Goal: Task Accomplishment & Management: Complete application form

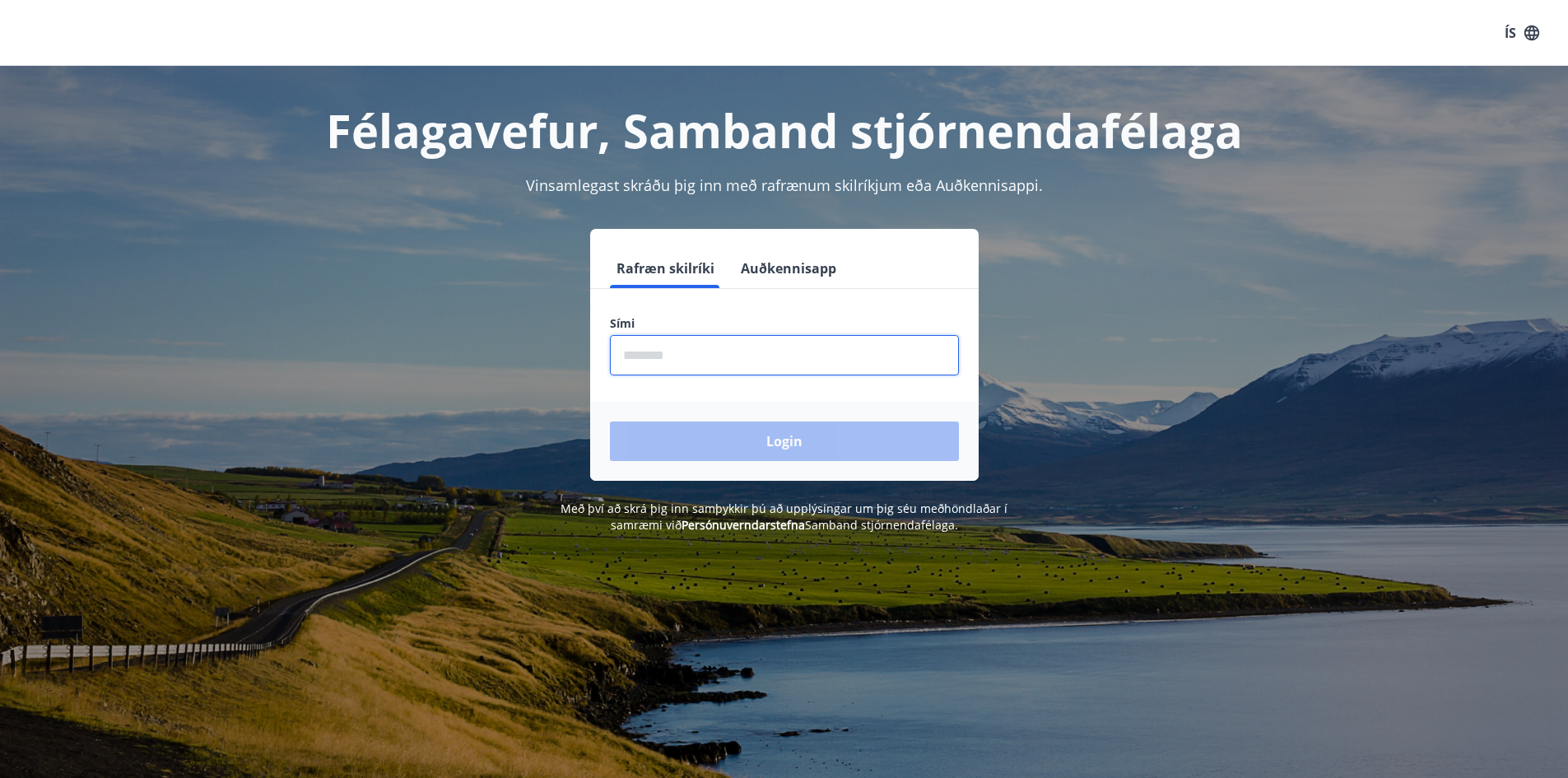
drag, startPoint x: 620, startPoint y: 357, endPoint x: 648, endPoint y: 356, distance: 28.0
click at [621, 357] on input "phone" at bounding box center [785, 355] width 349 height 41
type input "********"
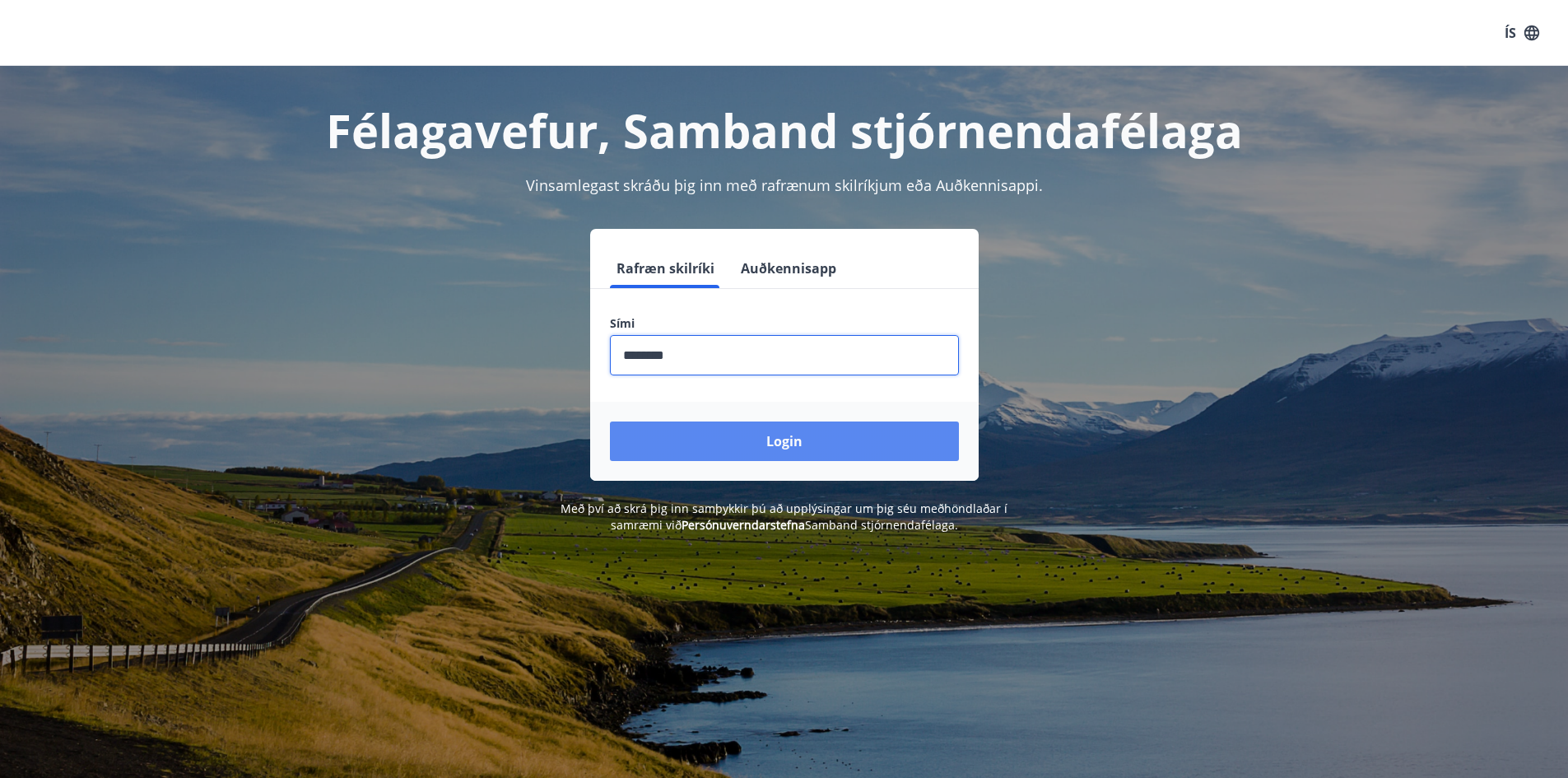
click at [762, 442] on button "Login" at bounding box center [785, 442] width 349 height 40
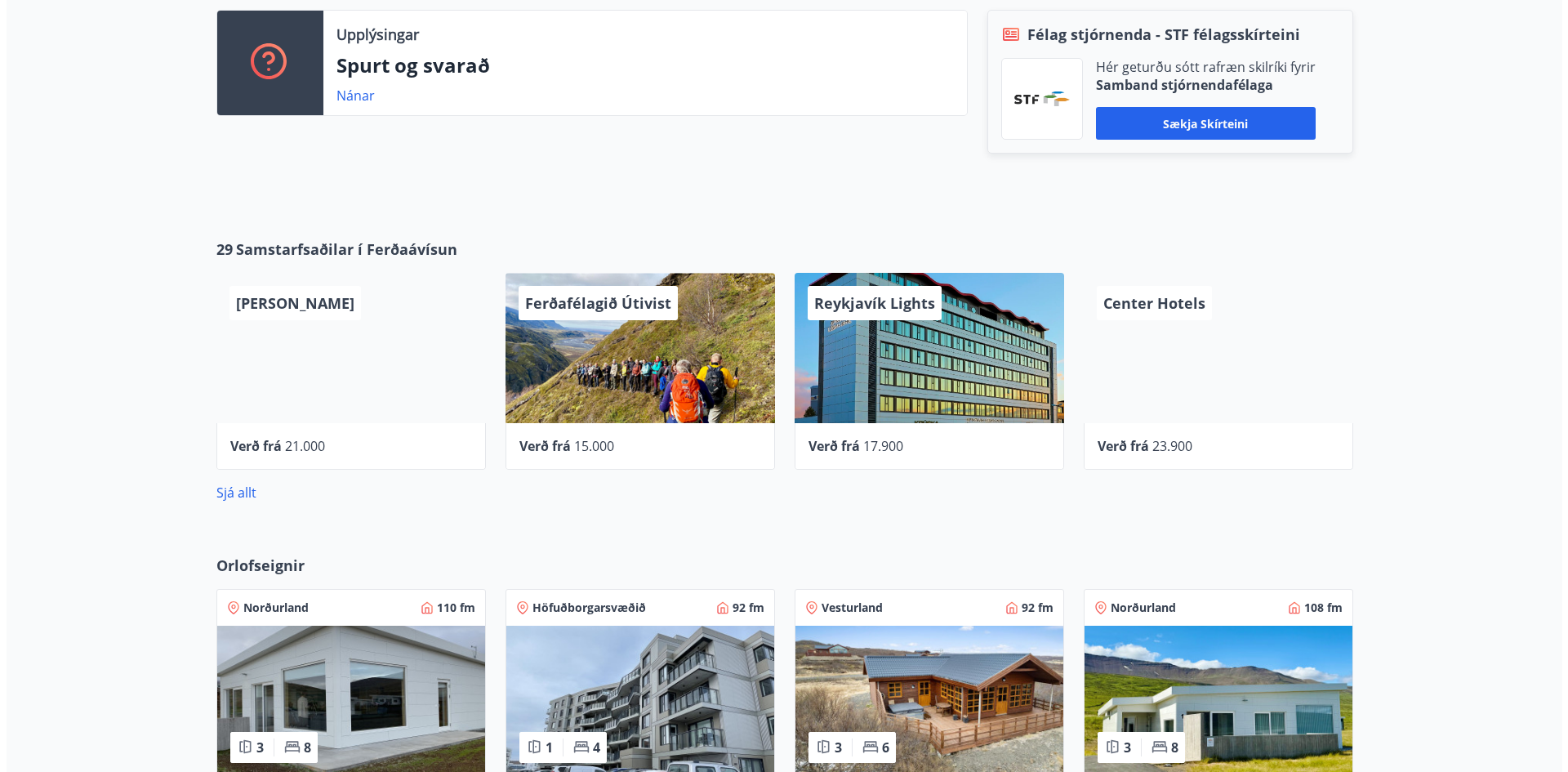
scroll to position [595, 0]
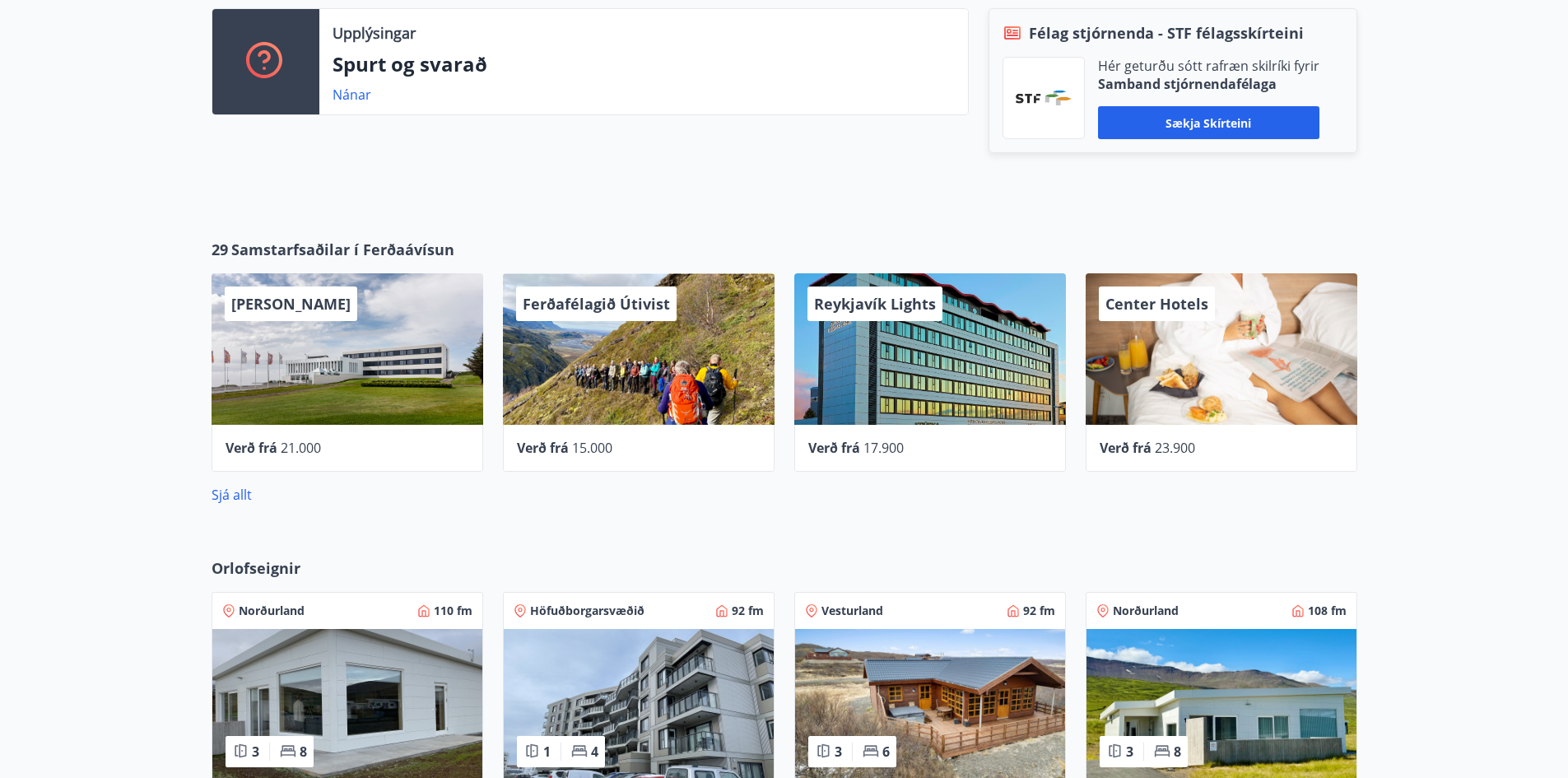
click at [840, 339] on div "Reykjavík Lights" at bounding box center [930, 348] width 271 height 151
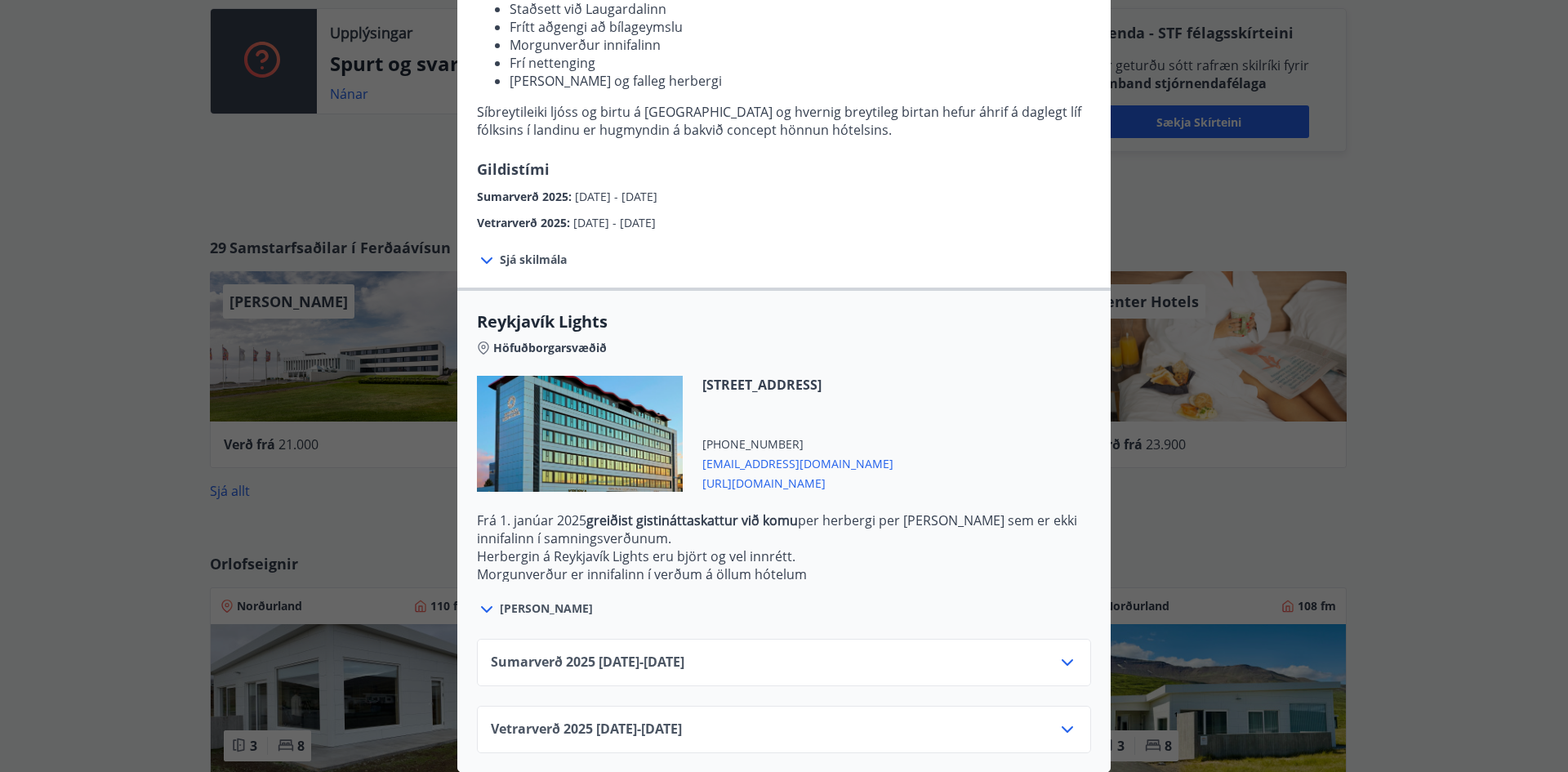
scroll to position [258, 0]
click at [1064, 719] on icon at bounding box center [1067, 728] width 20 height 20
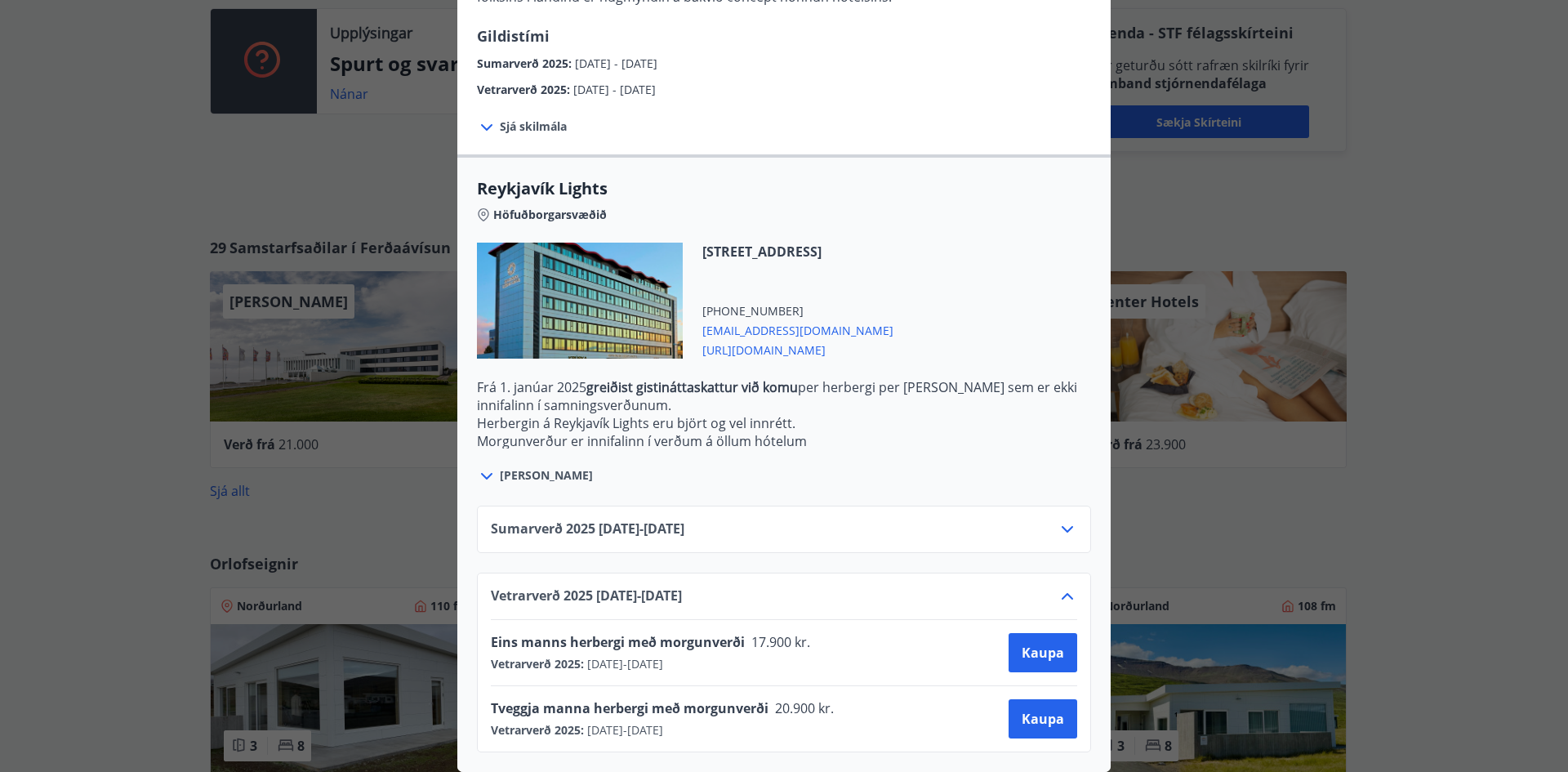
scroll to position [0, 0]
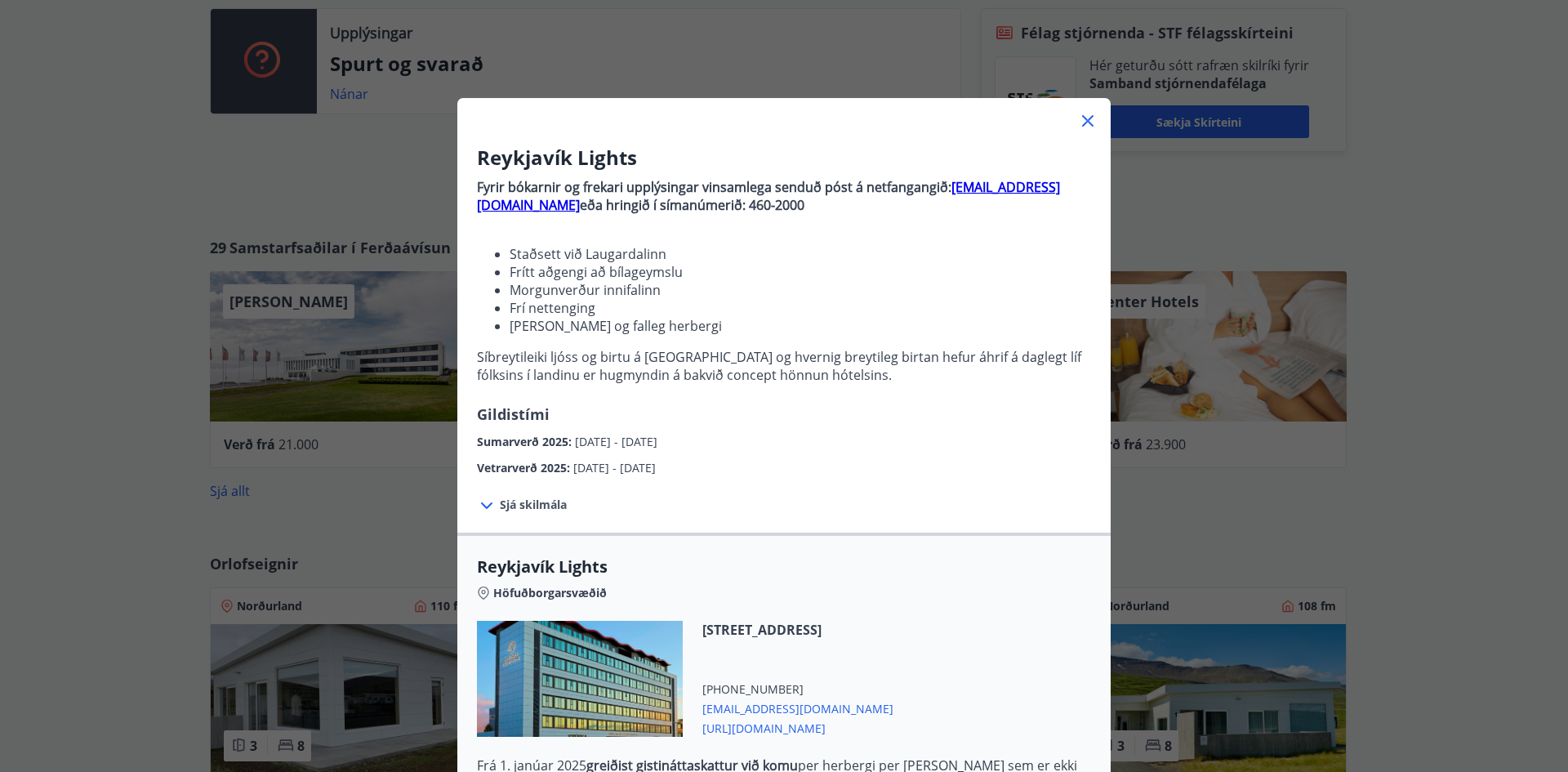
click at [514, 504] on span "Sjá skilmála" at bounding box center [534, 504] width 67 height 16
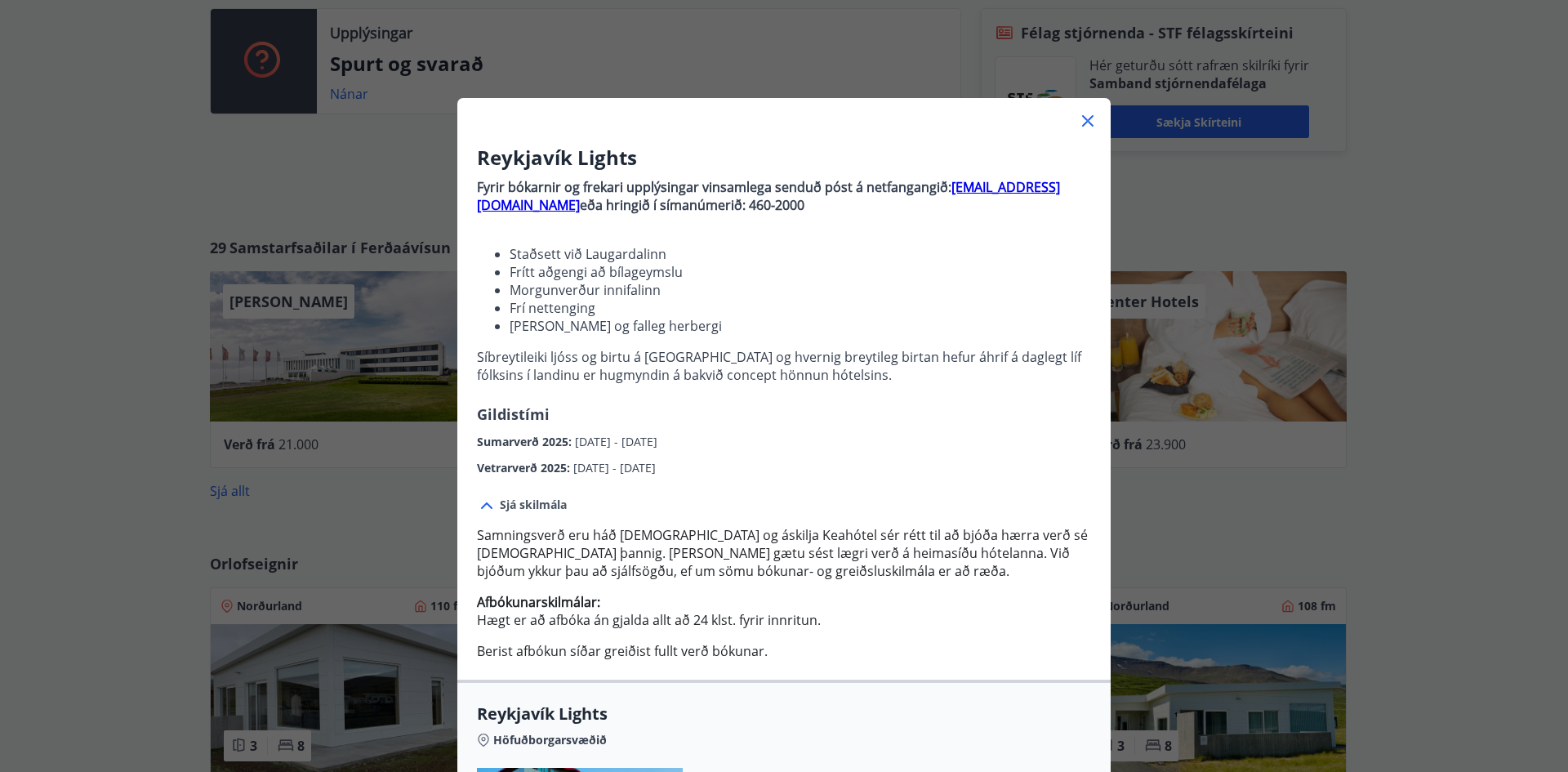
click at [1081, 114] on icon at bounding box center [1088, 120] width 20 height 20
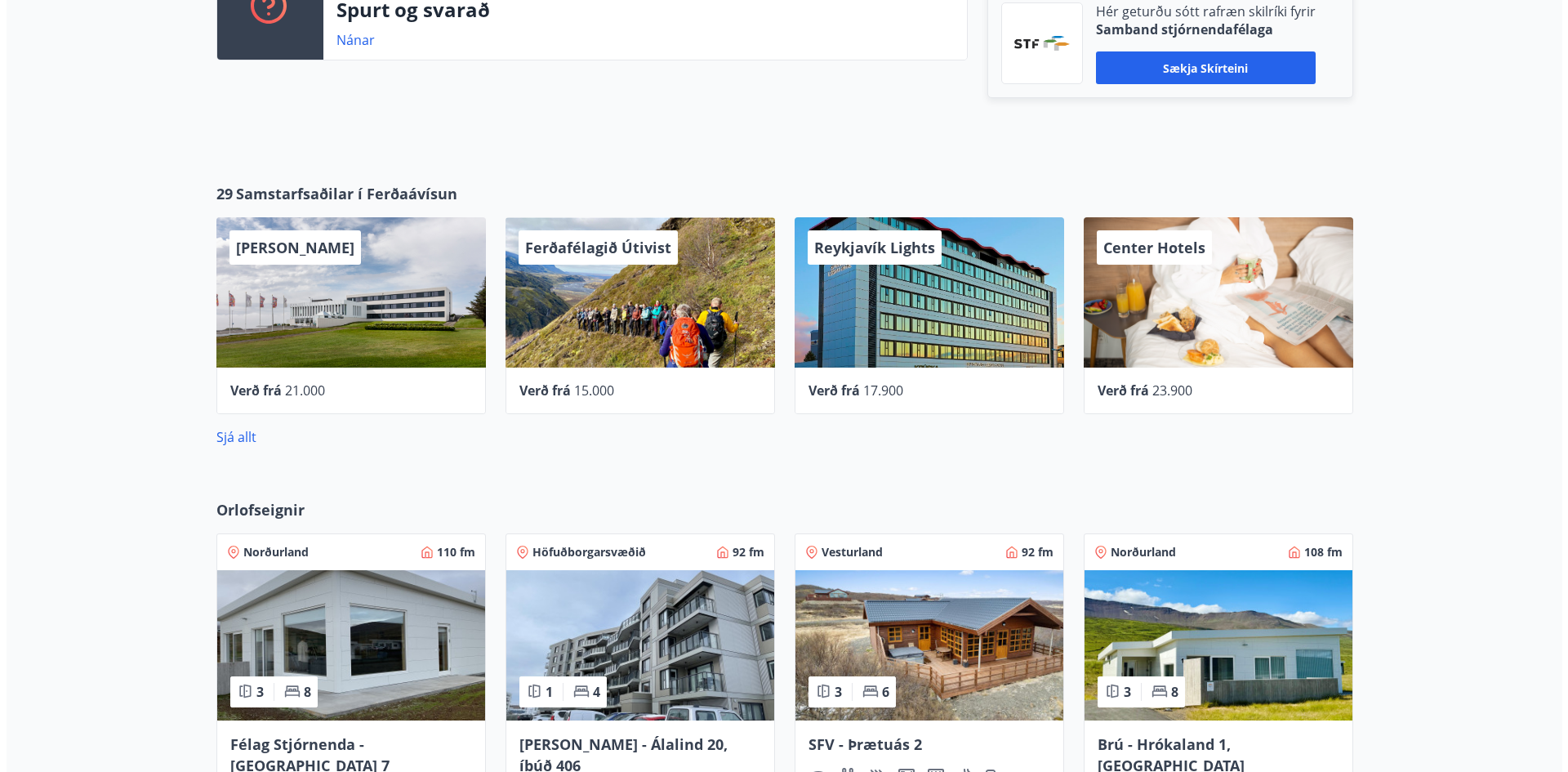
scroll to position [677, 0]
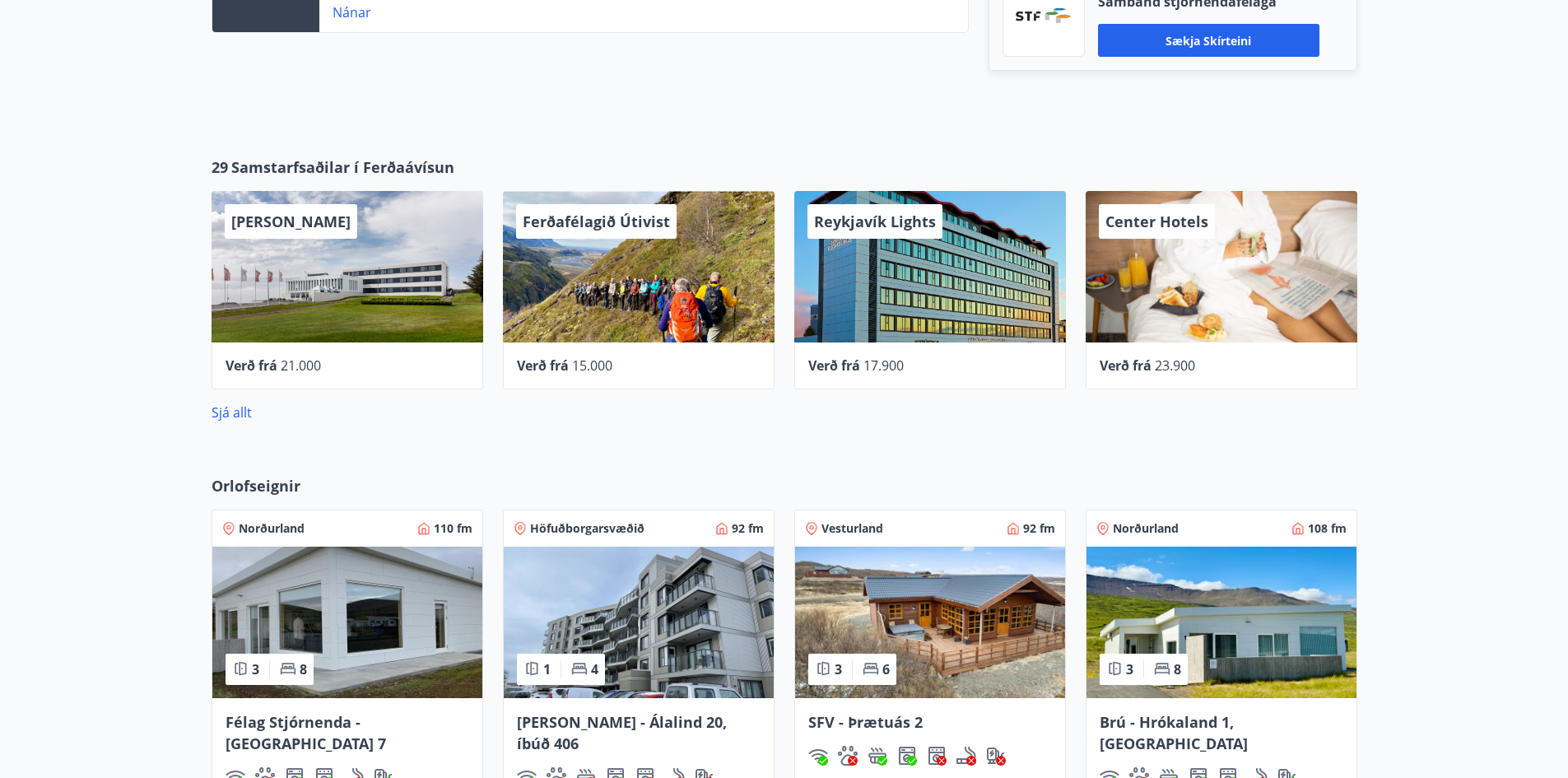
click at [1190, 246] on div "Center Hotels" at bounding box center [1221, 266] width 271 height 151
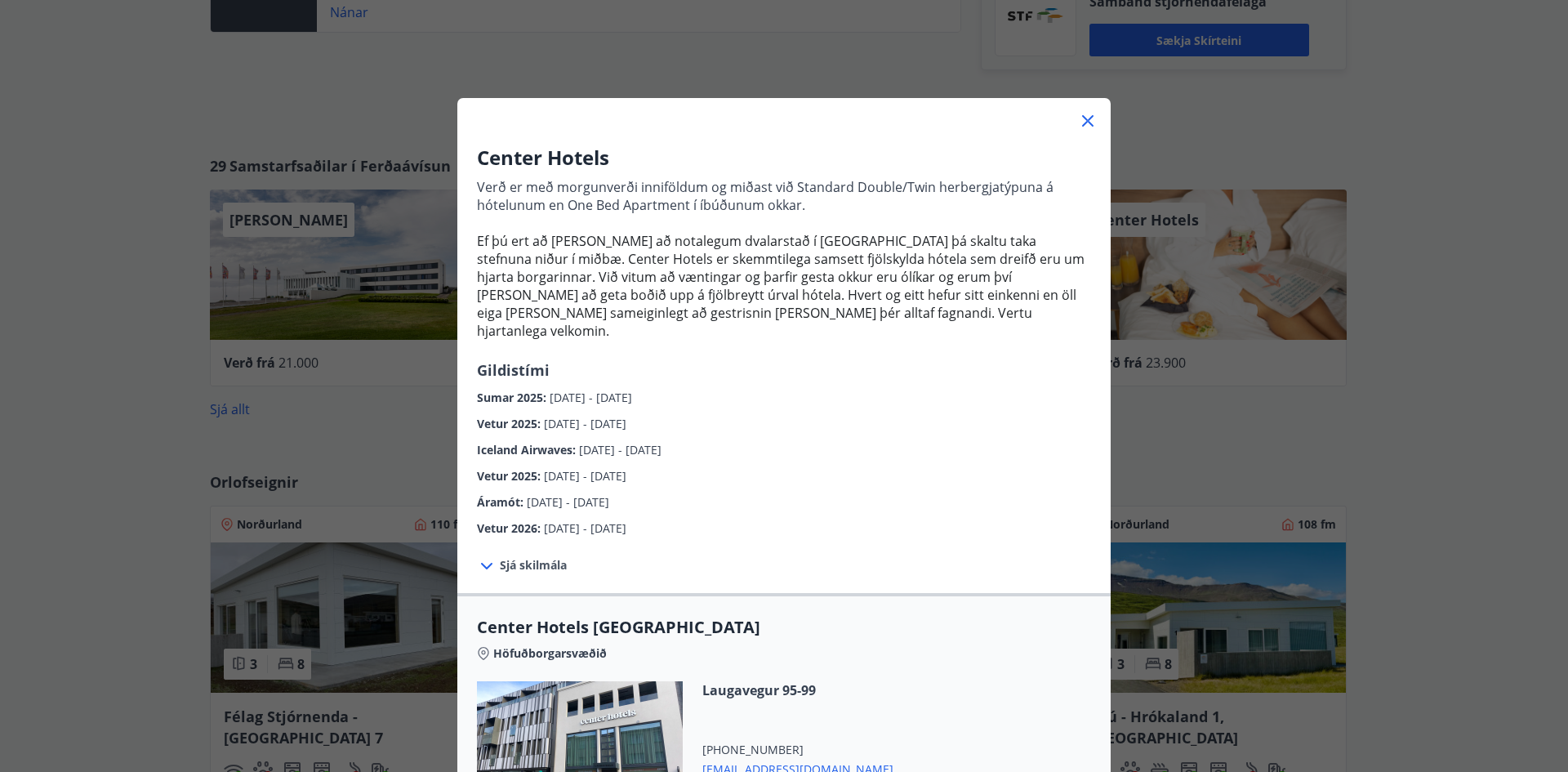
click at [532, 557] on span "Sjá skilmála" at bounding box center [534, 564] width 67 height 16
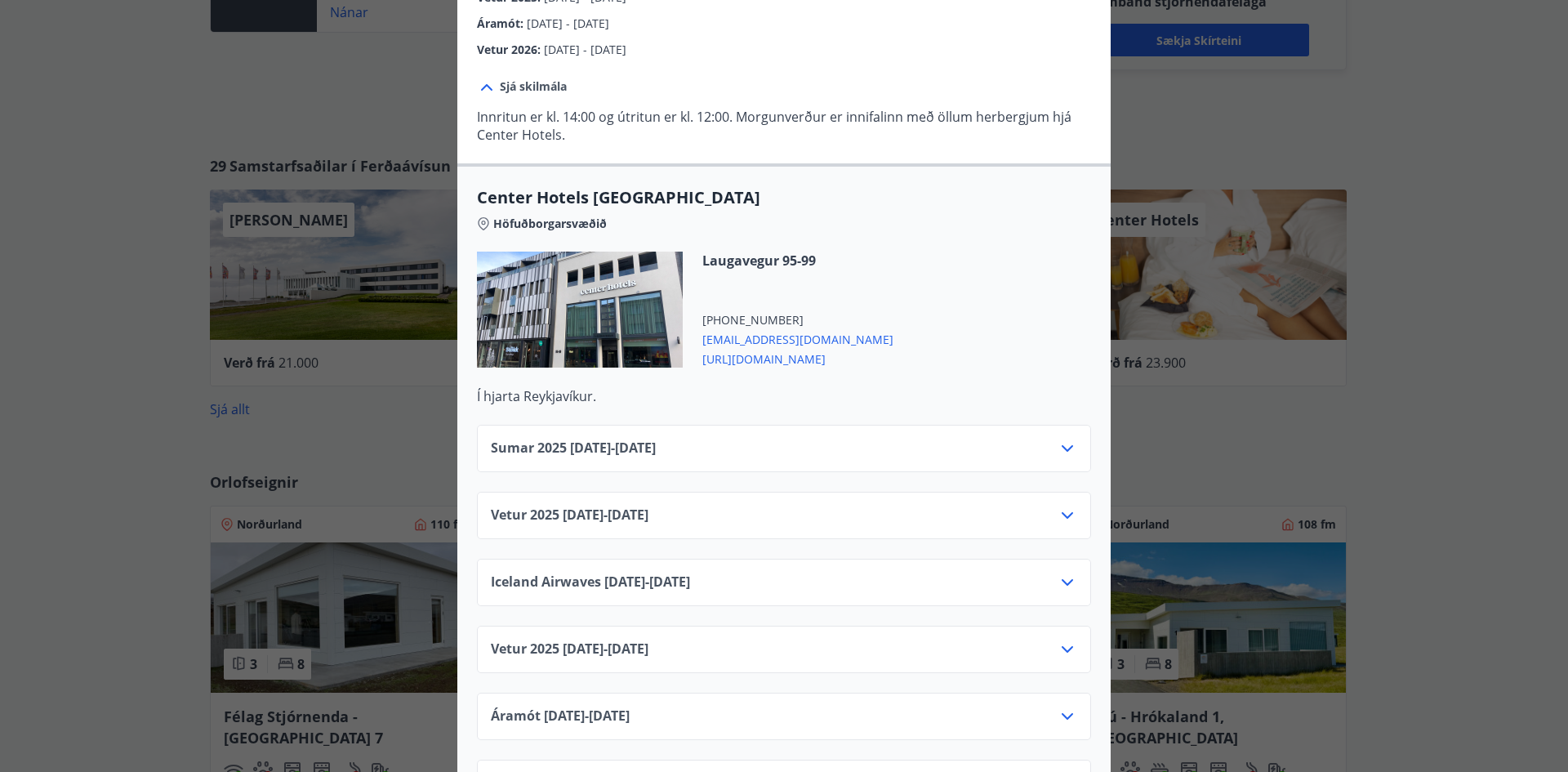
scroll to position [490, 0]
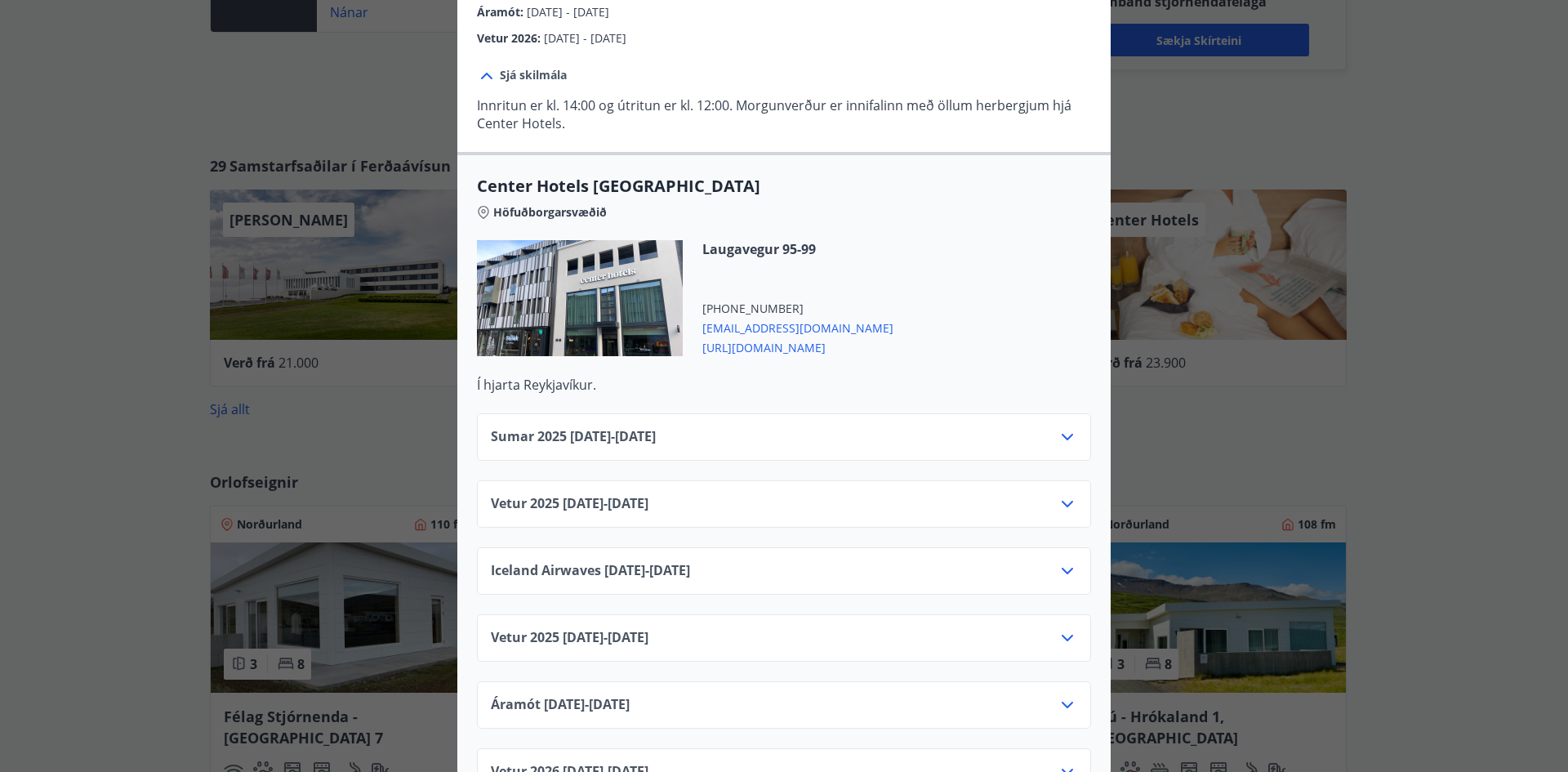
click at [1066, 427] on icon at bounding box center [1067, 437] width 20 height 20
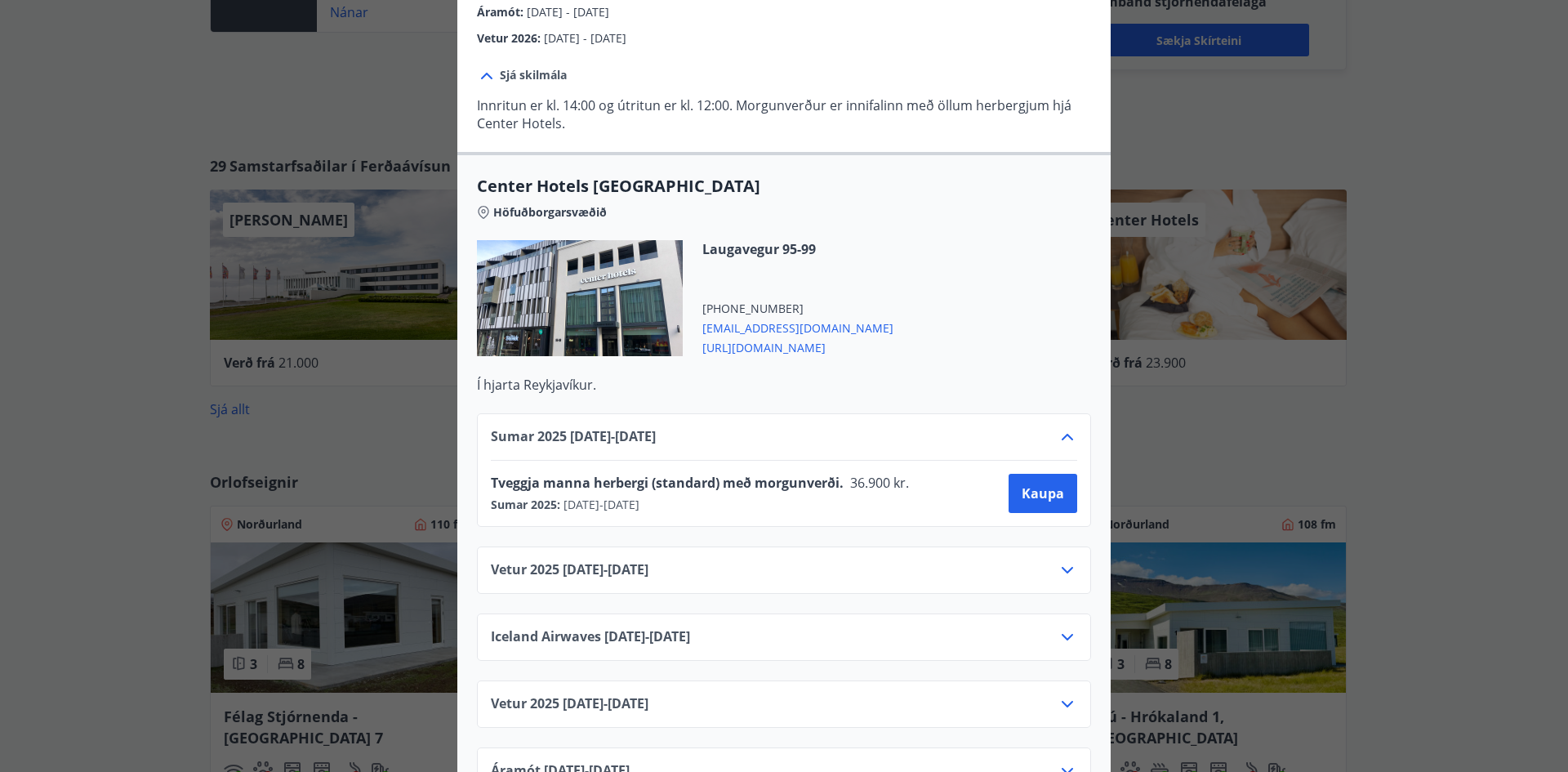
click at [1058, 560] on icon at bounding box center [1067, 570] width 20 height 20
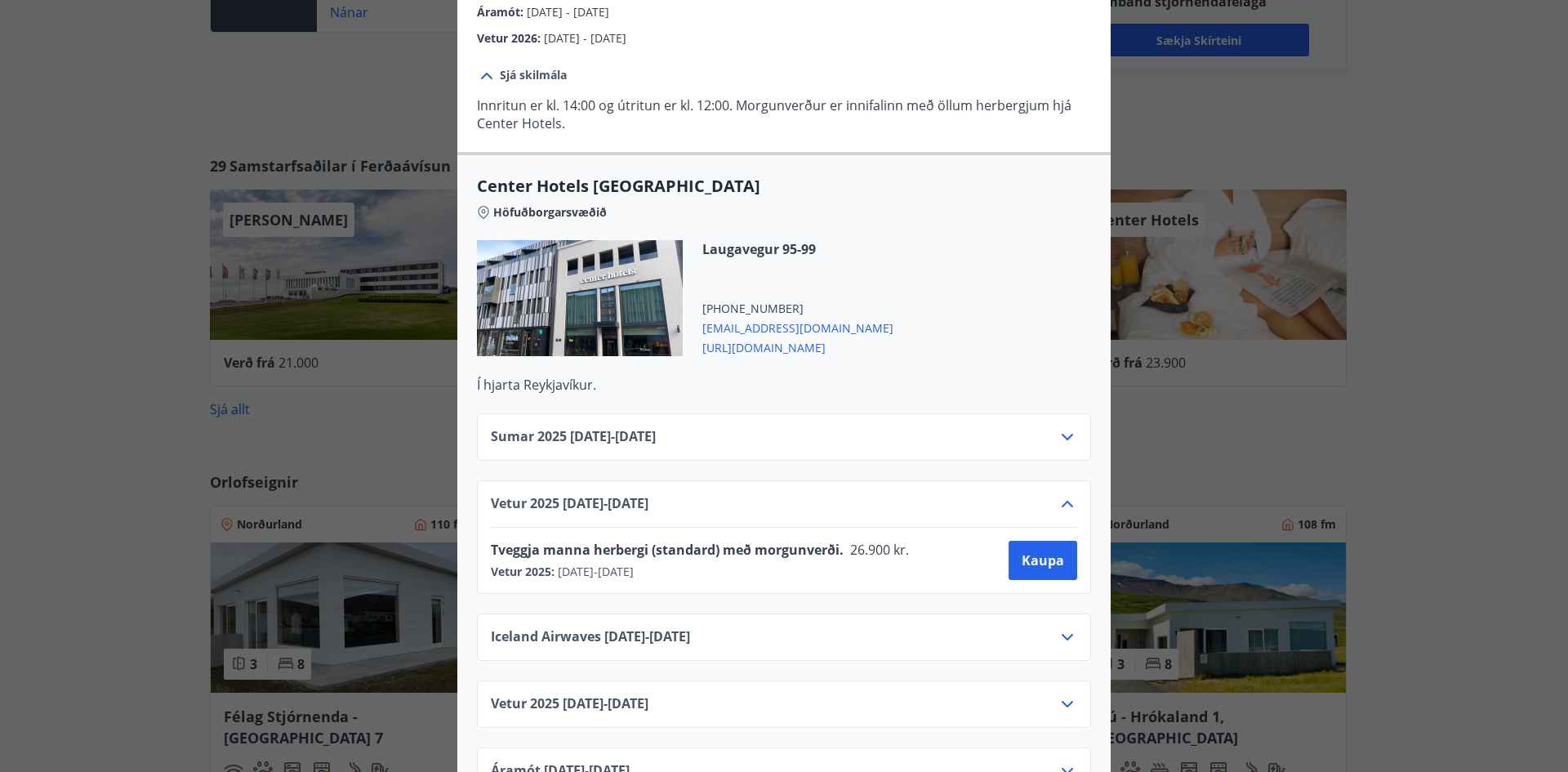
scroll to position [735, 0]
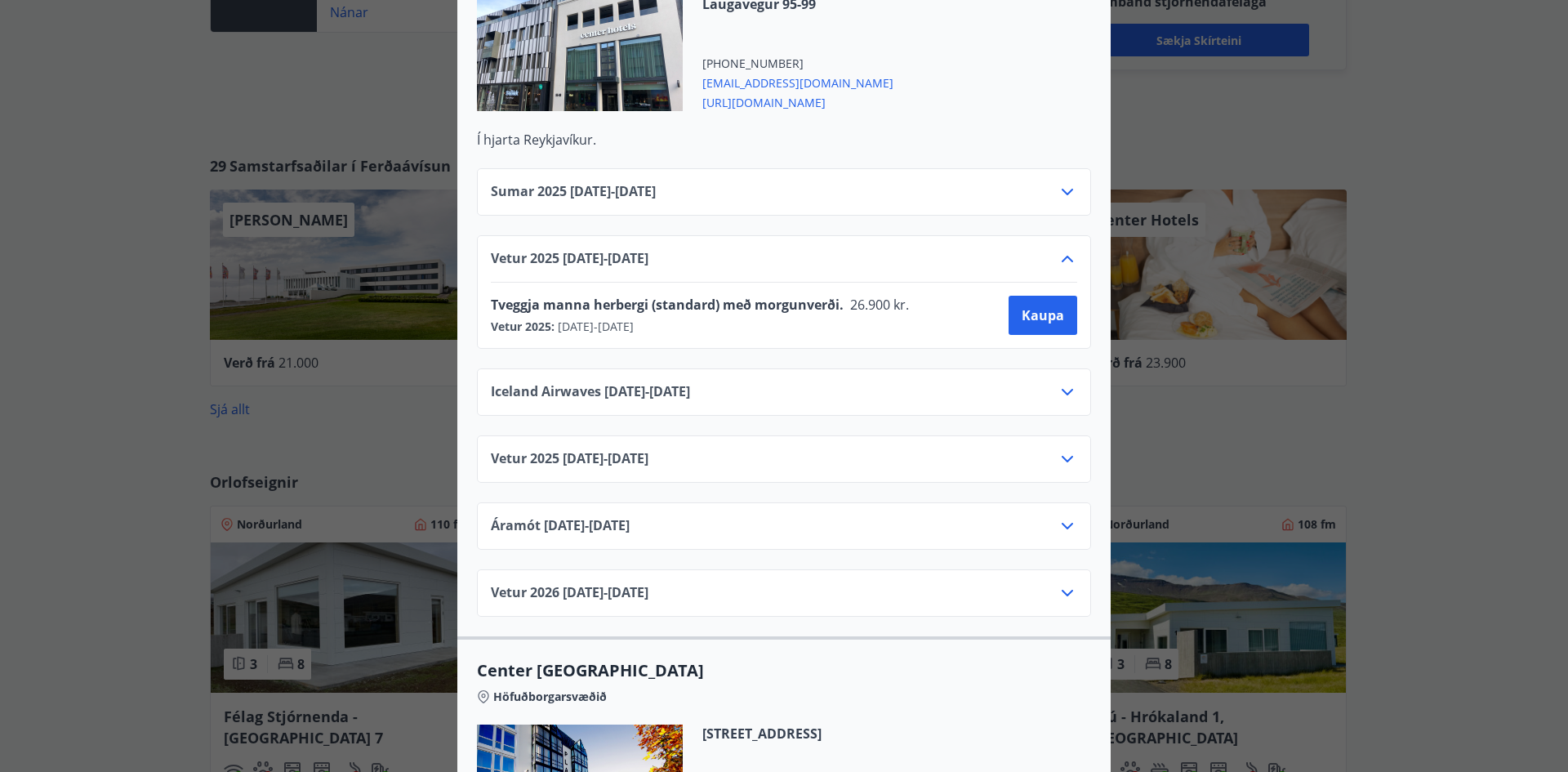
click at [1059, 449] on icon at bounding box center [1067, 459] width 20 height 20
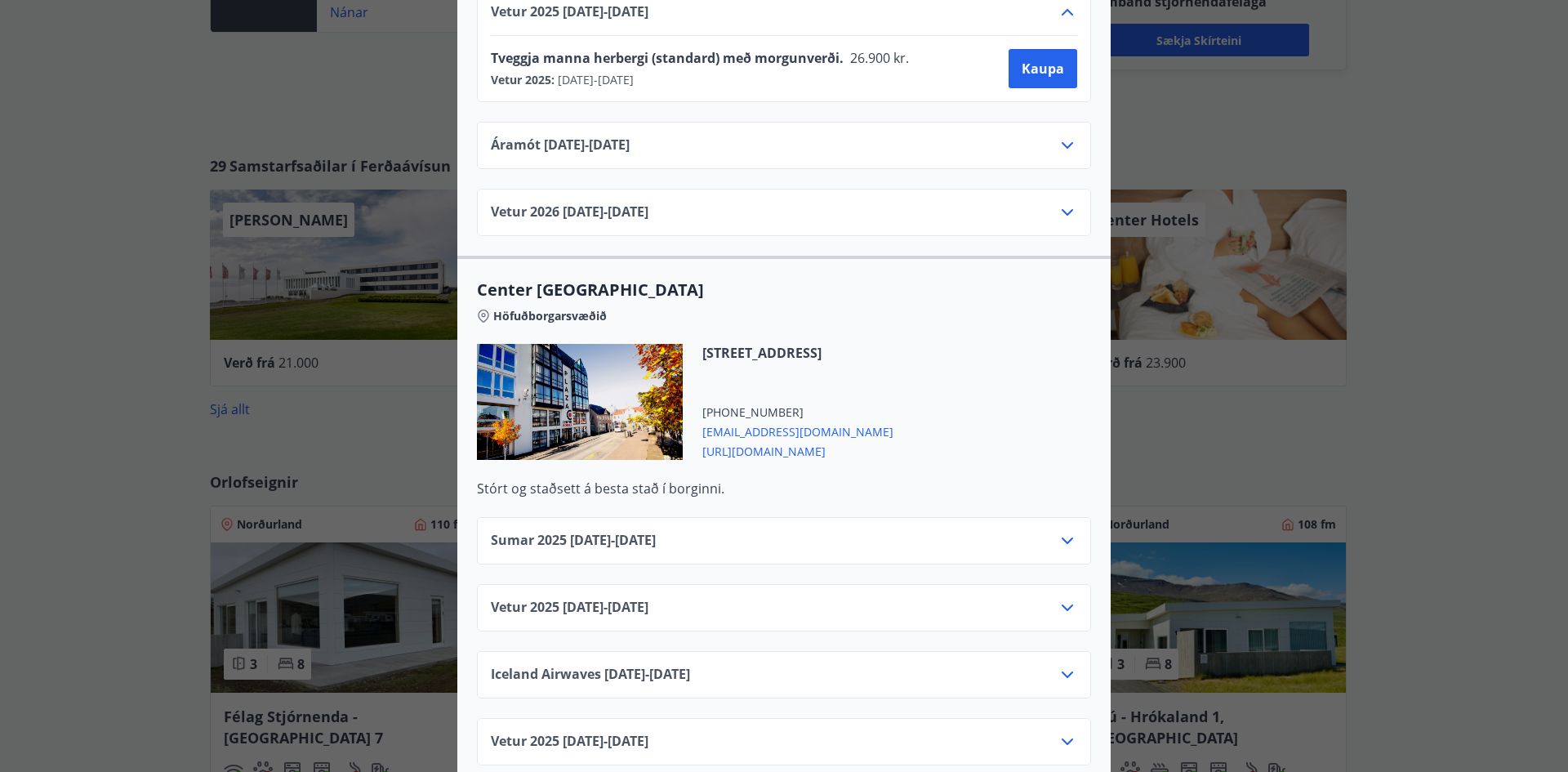
scroll to position [1225, 0]
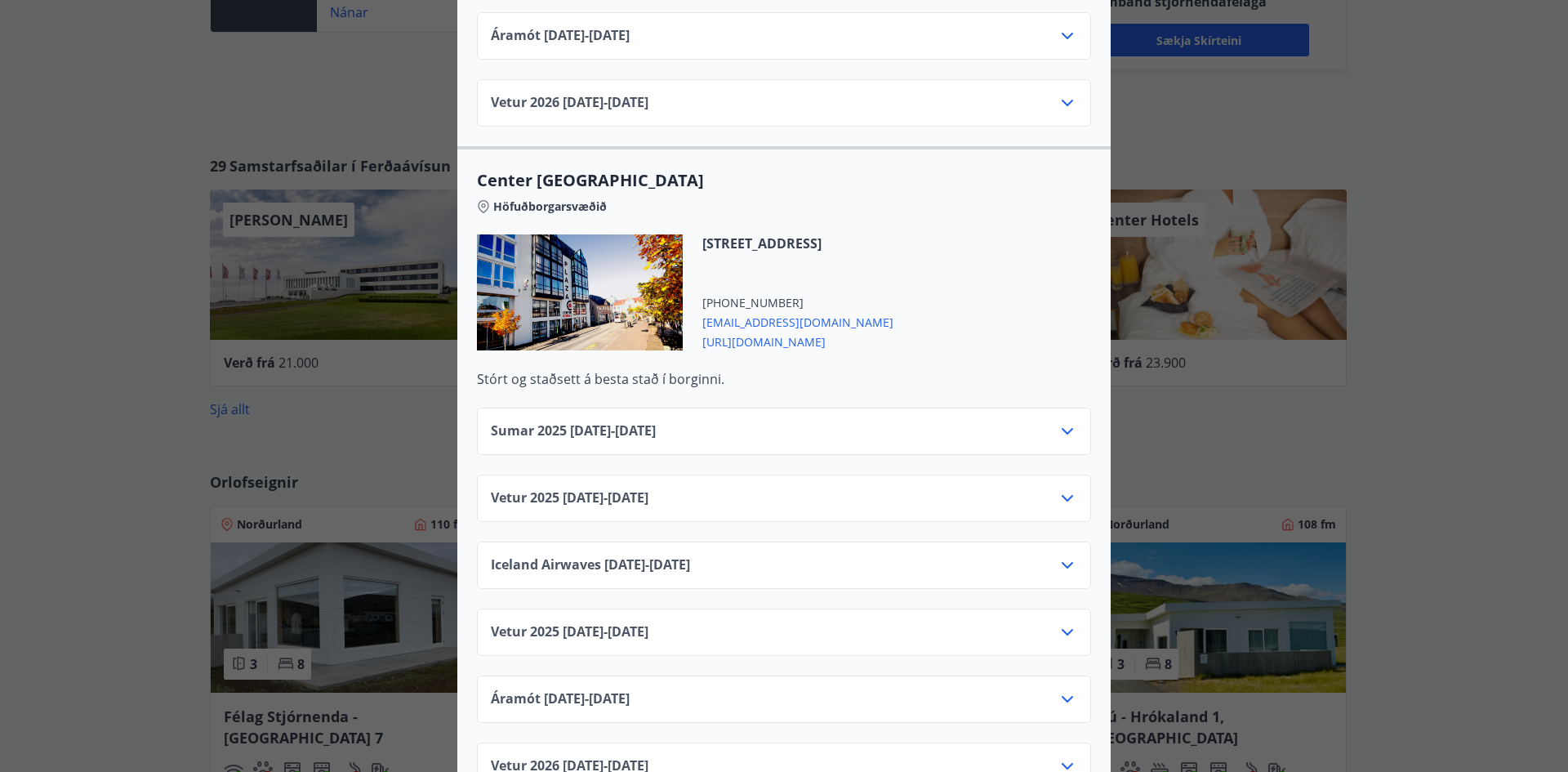
click at [1060, 488] on icon at bounding box center [1067, 498] width 20 height 20
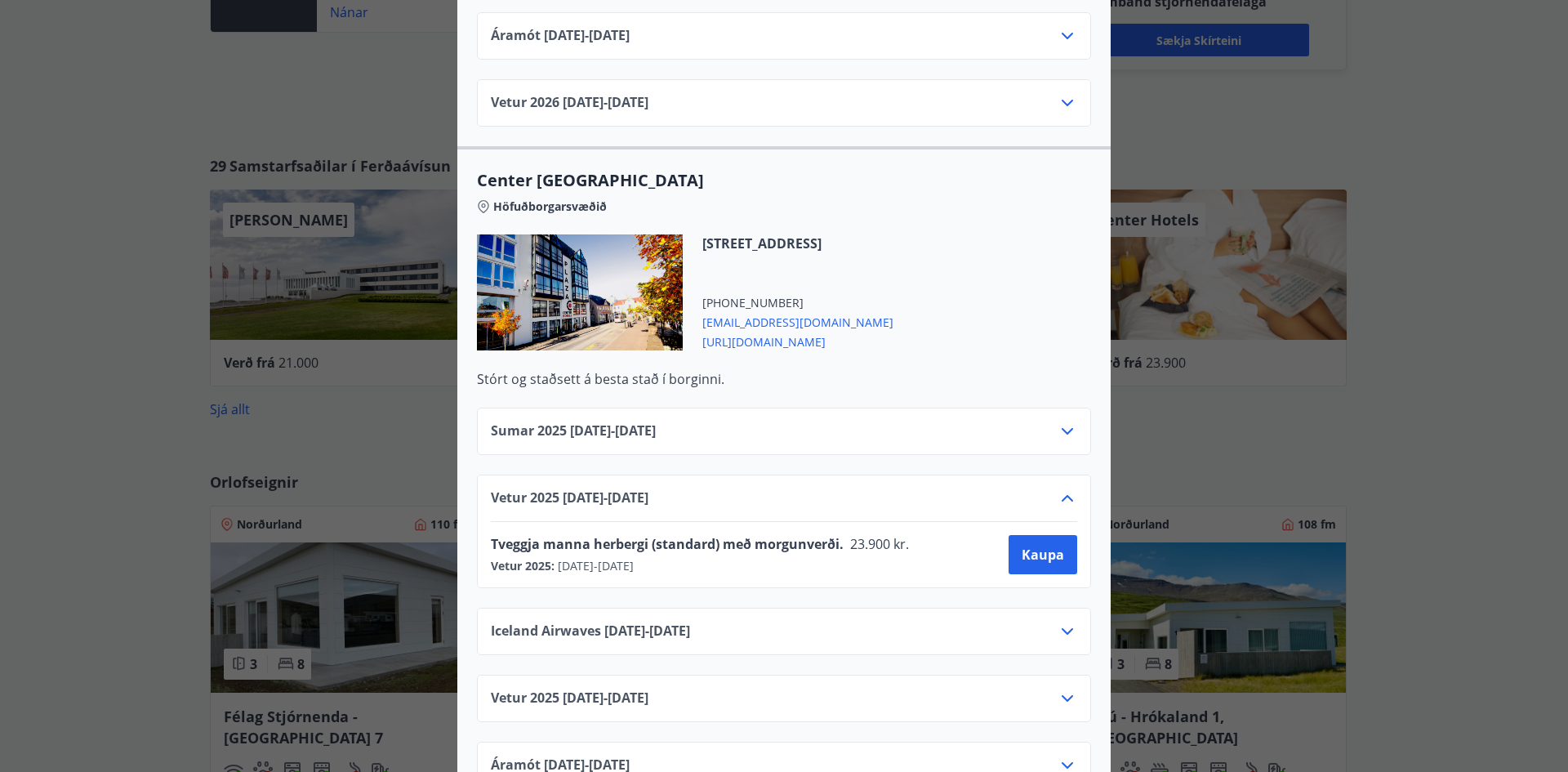
click at [1493, 318] on div "Center Hotels Verð er með morgunverði inniföldum og miðast við Standard Double/…" at bounding box center [784, 386] width 1568 height 772
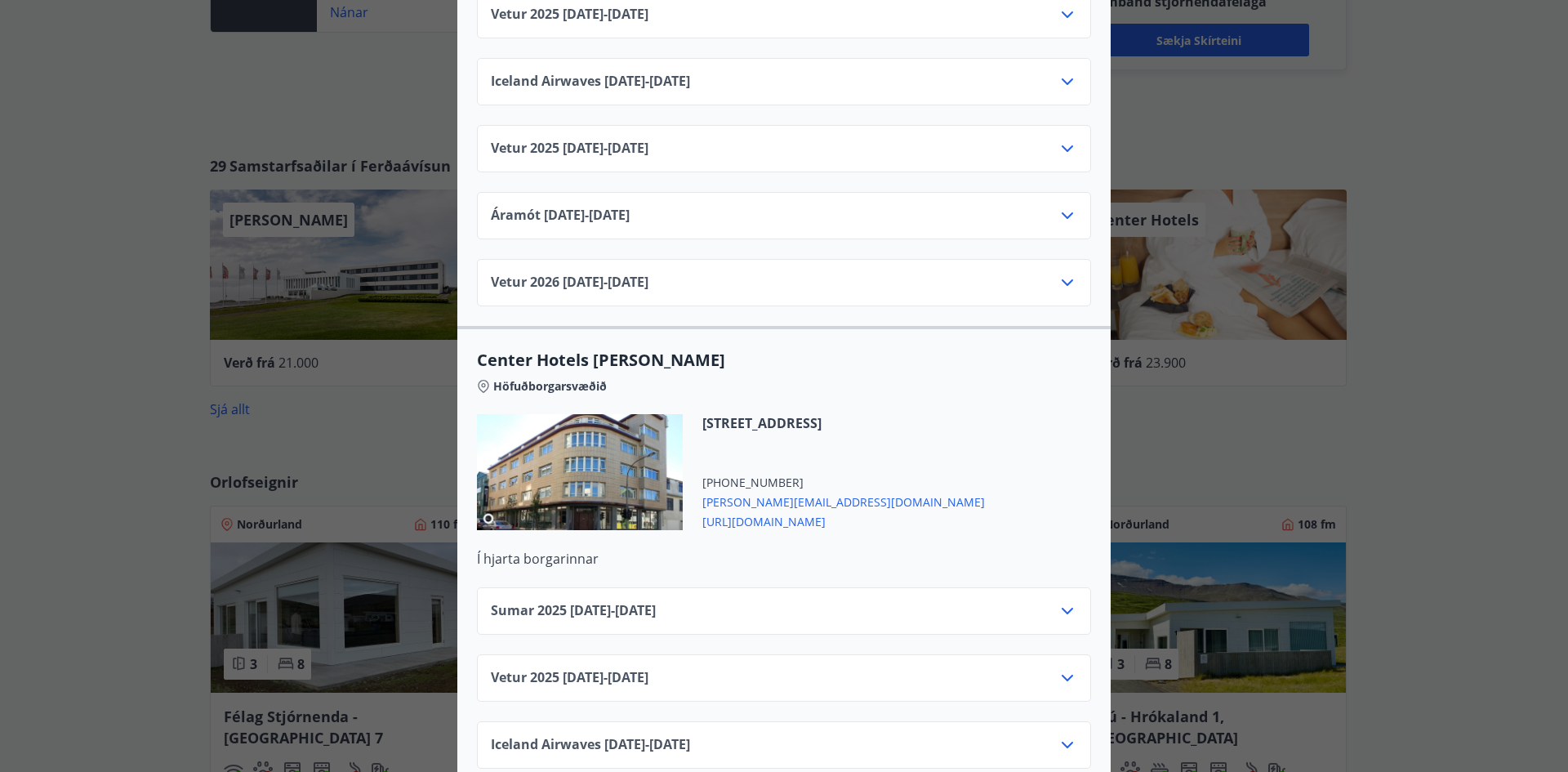
scroll to position [5392, 0]
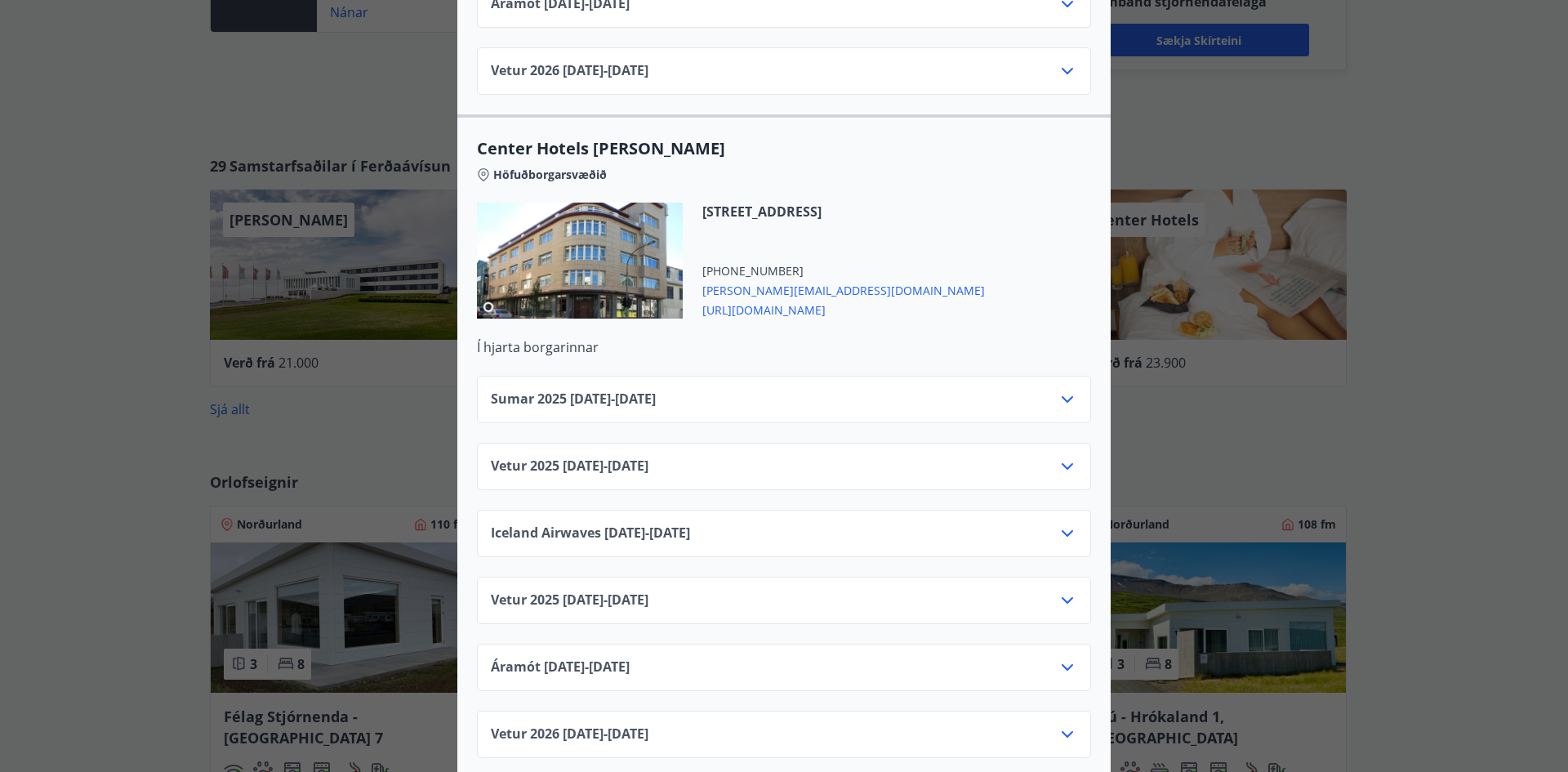
click at [1399, 136] on div "Center Hotels Verð er með morgunverði inniföldum og miðast við Standard Double/…" at bounding box center [784, 386] width 1568 height 772
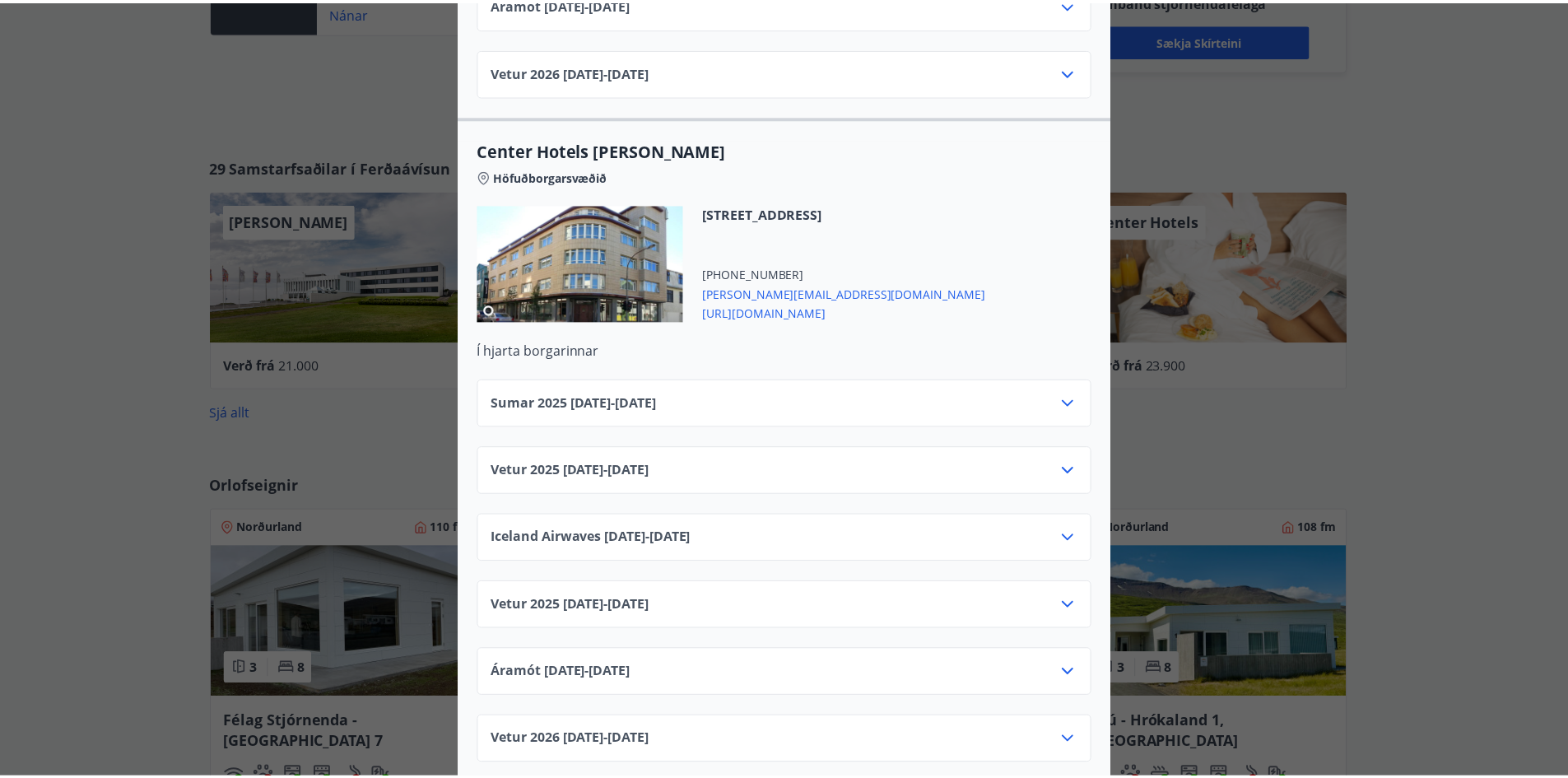
scroll to position [0, 0]
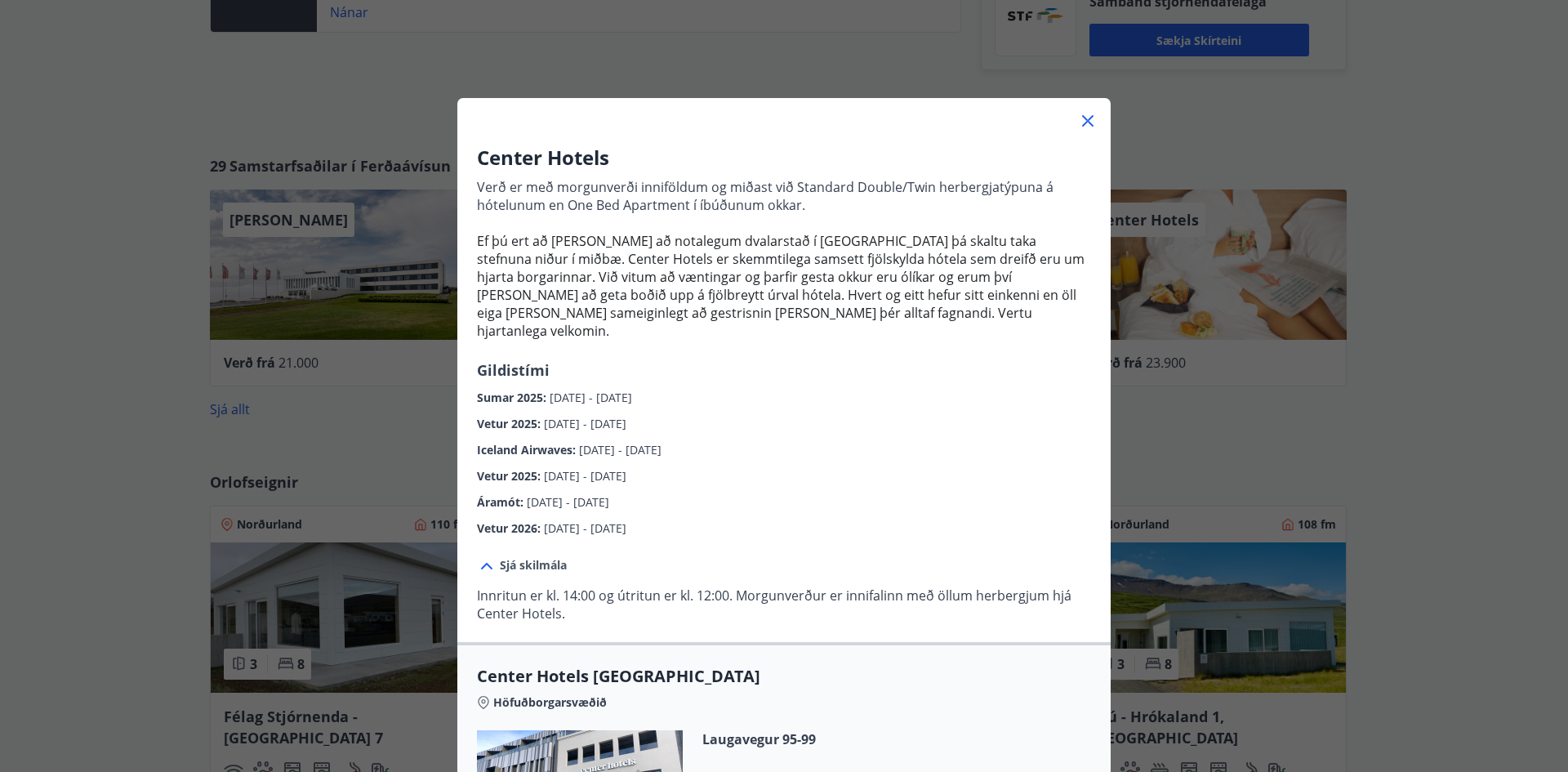
click at [1085, 119] on icon at bounding box center [1088, 120] width 20 height 20
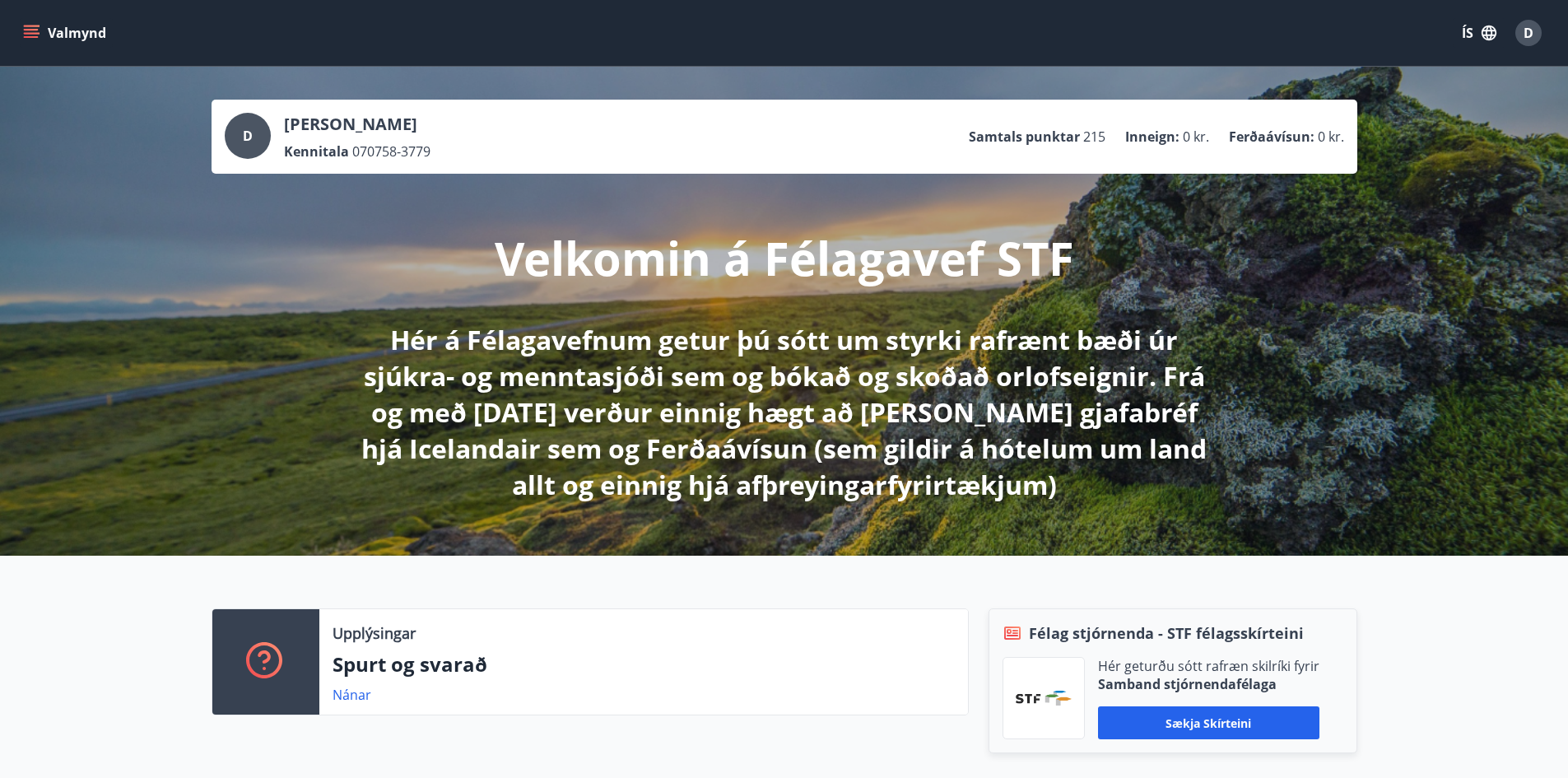
click at [22, 29] on button "Valmynd" at bounding box center [67, 33] width 93 height 29
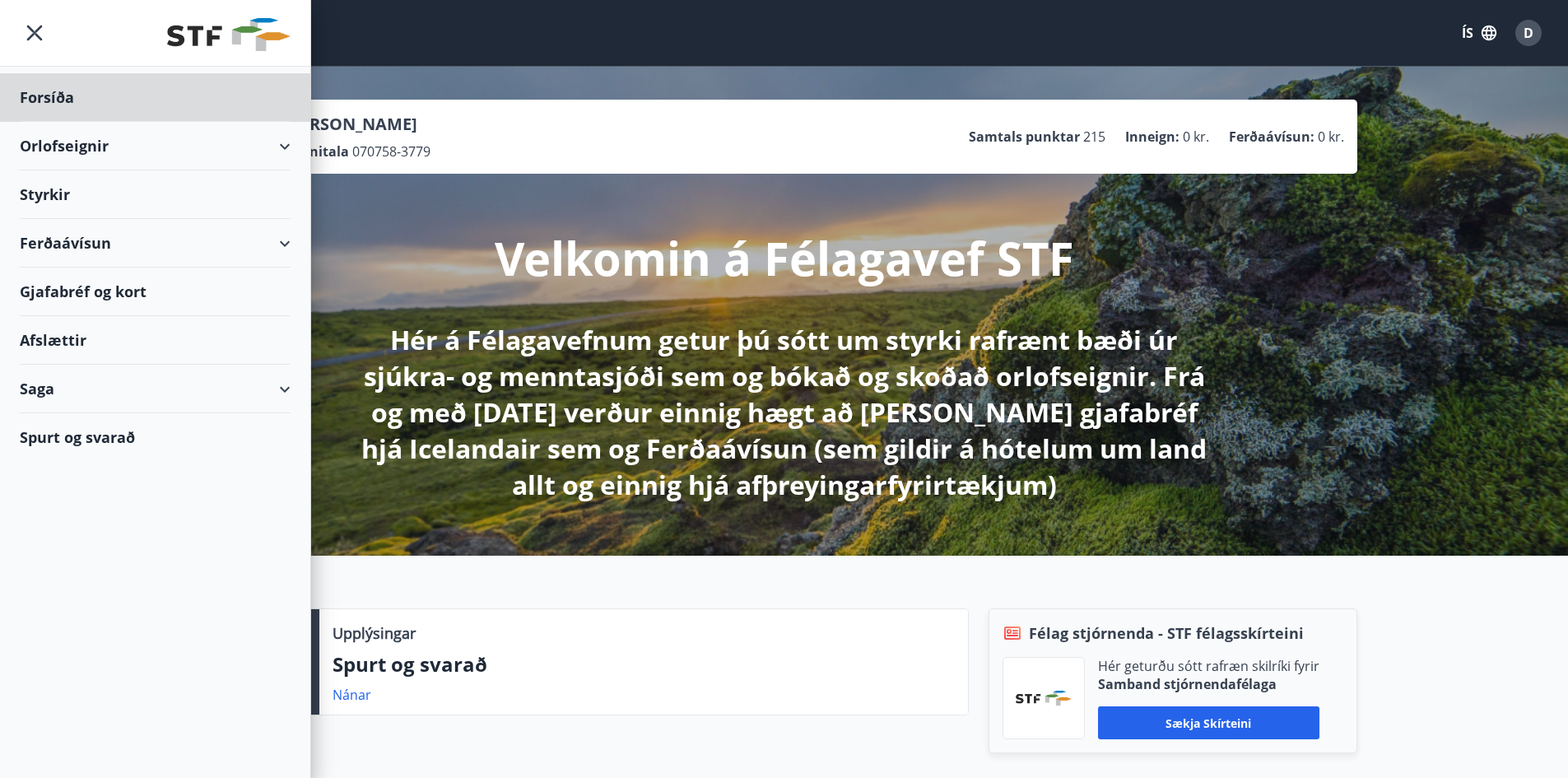
click at [43, 193] on div "Styrkir" at bounding box center [155, 194] width 271 height 48
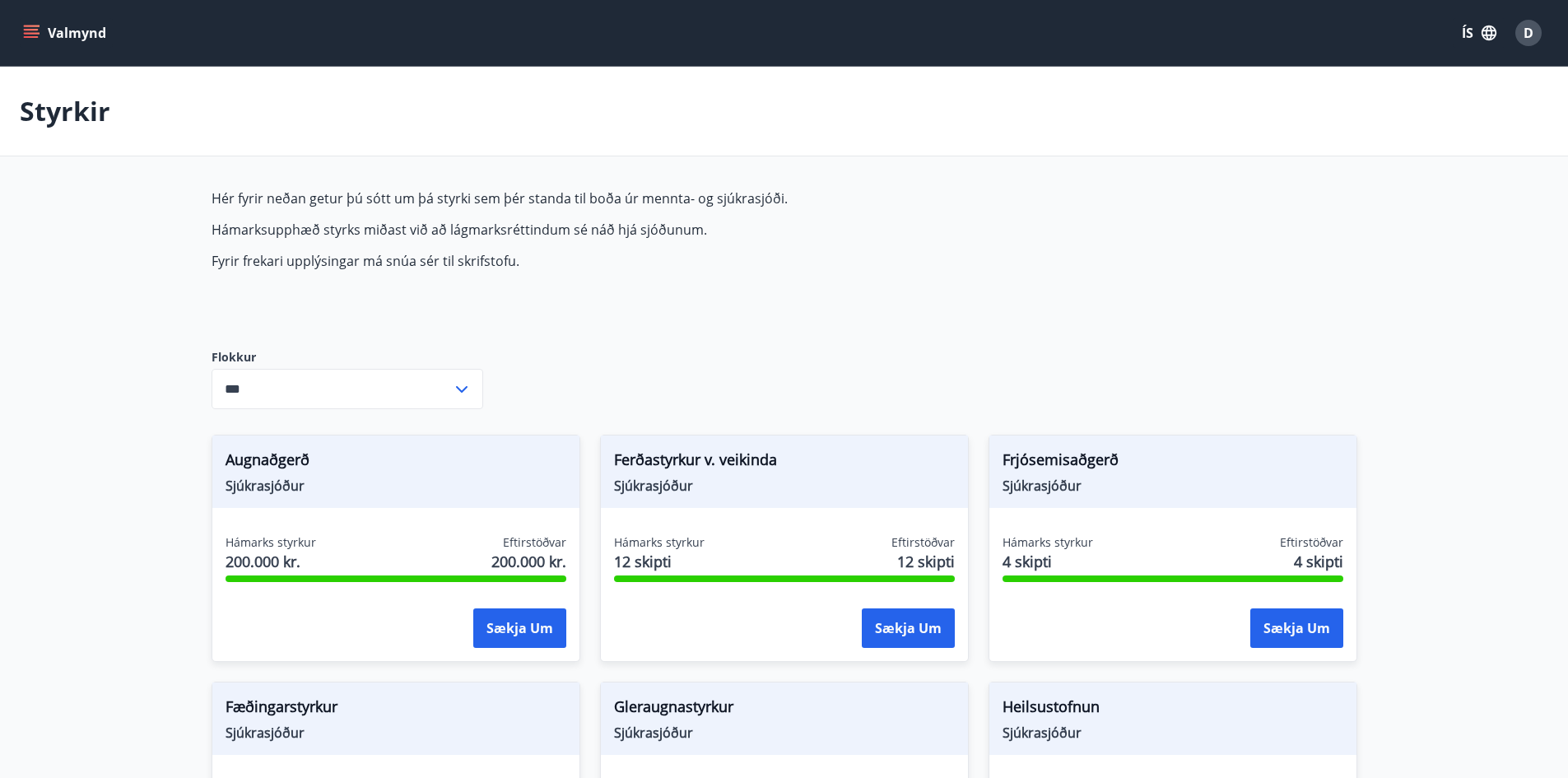
type input "***"
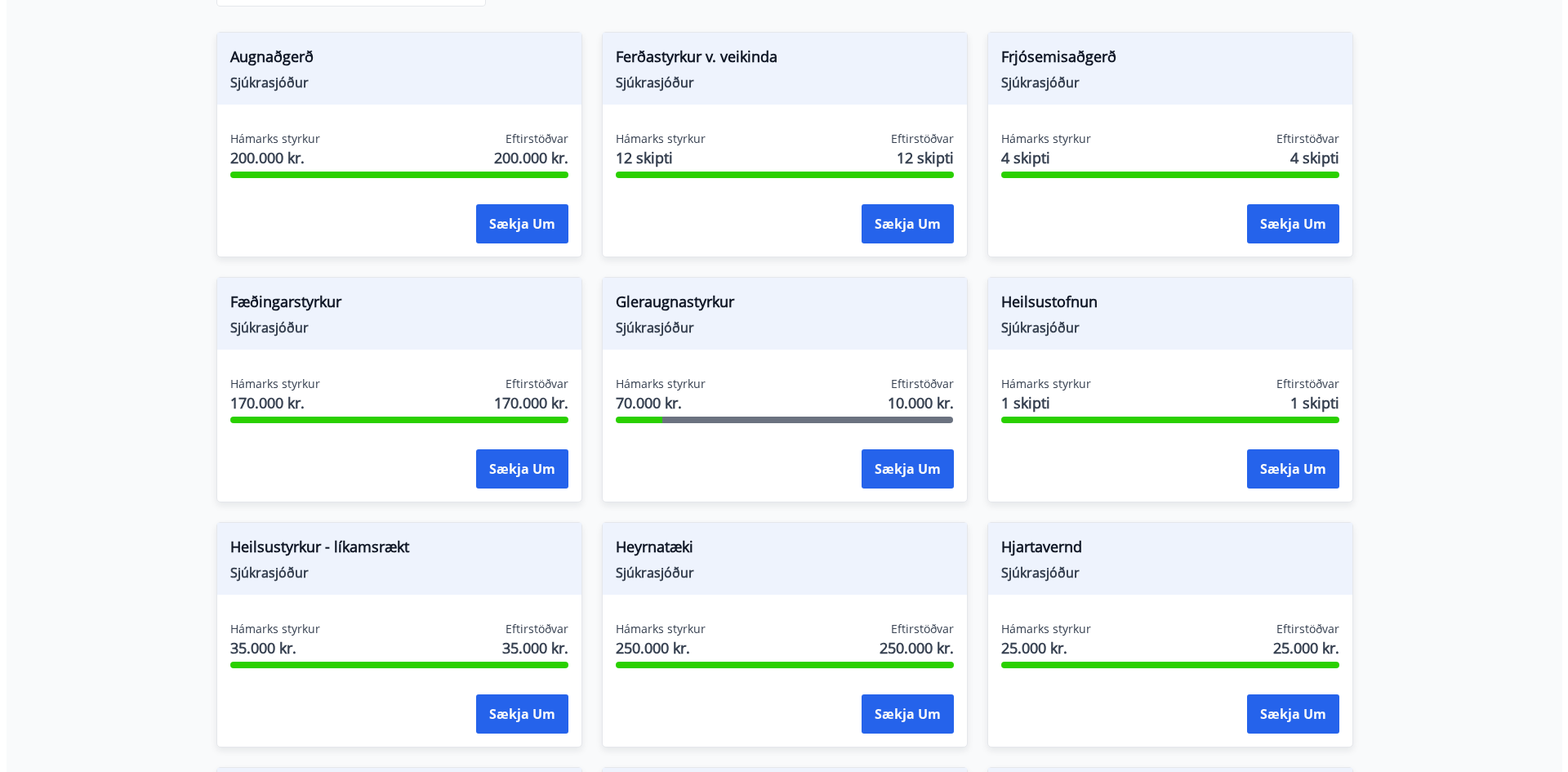
scroll to position [408, 0]
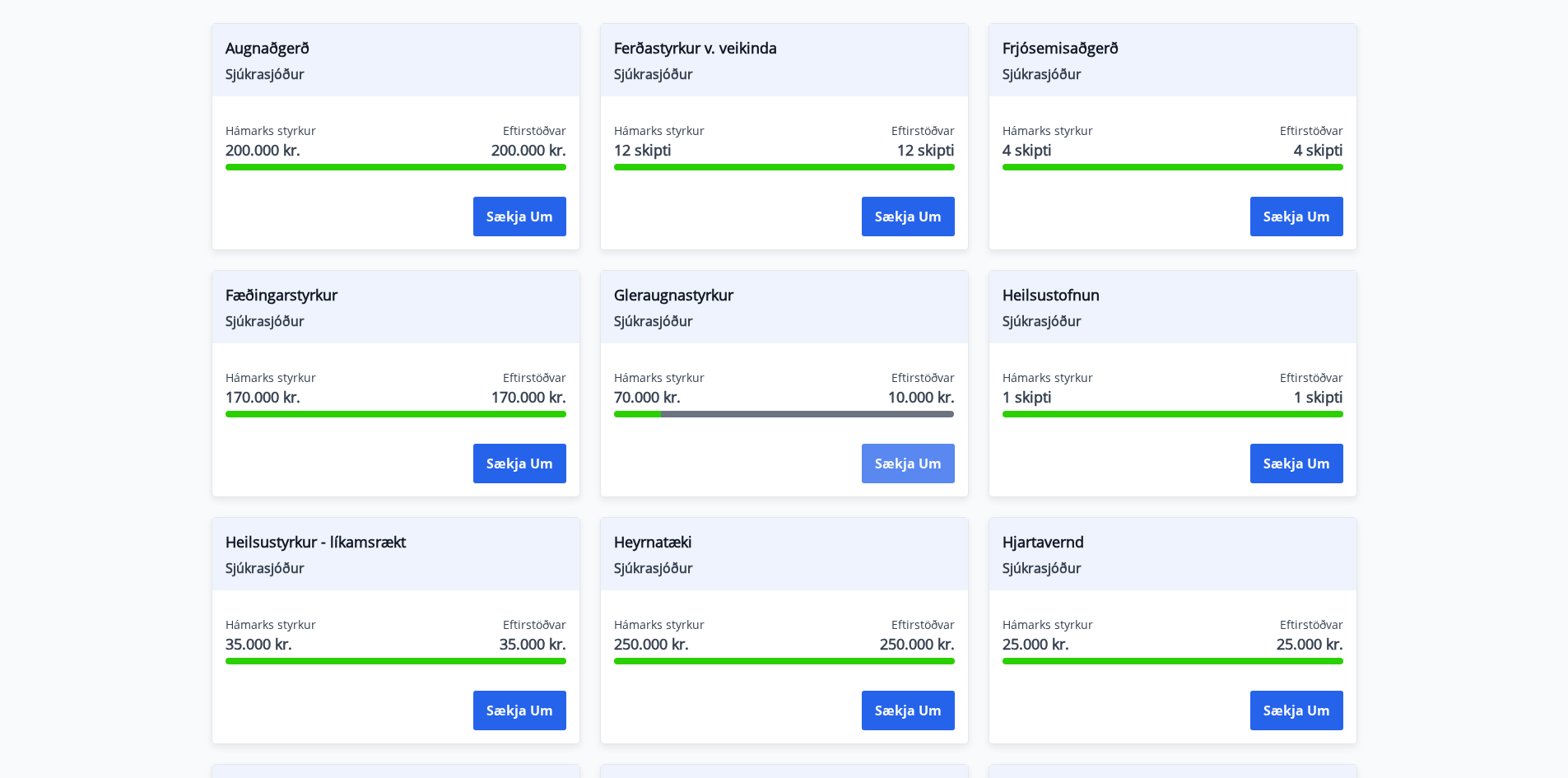
click at [888, 459] on button "Sækja um" at bounding box center [908, 463] width 93 height 40
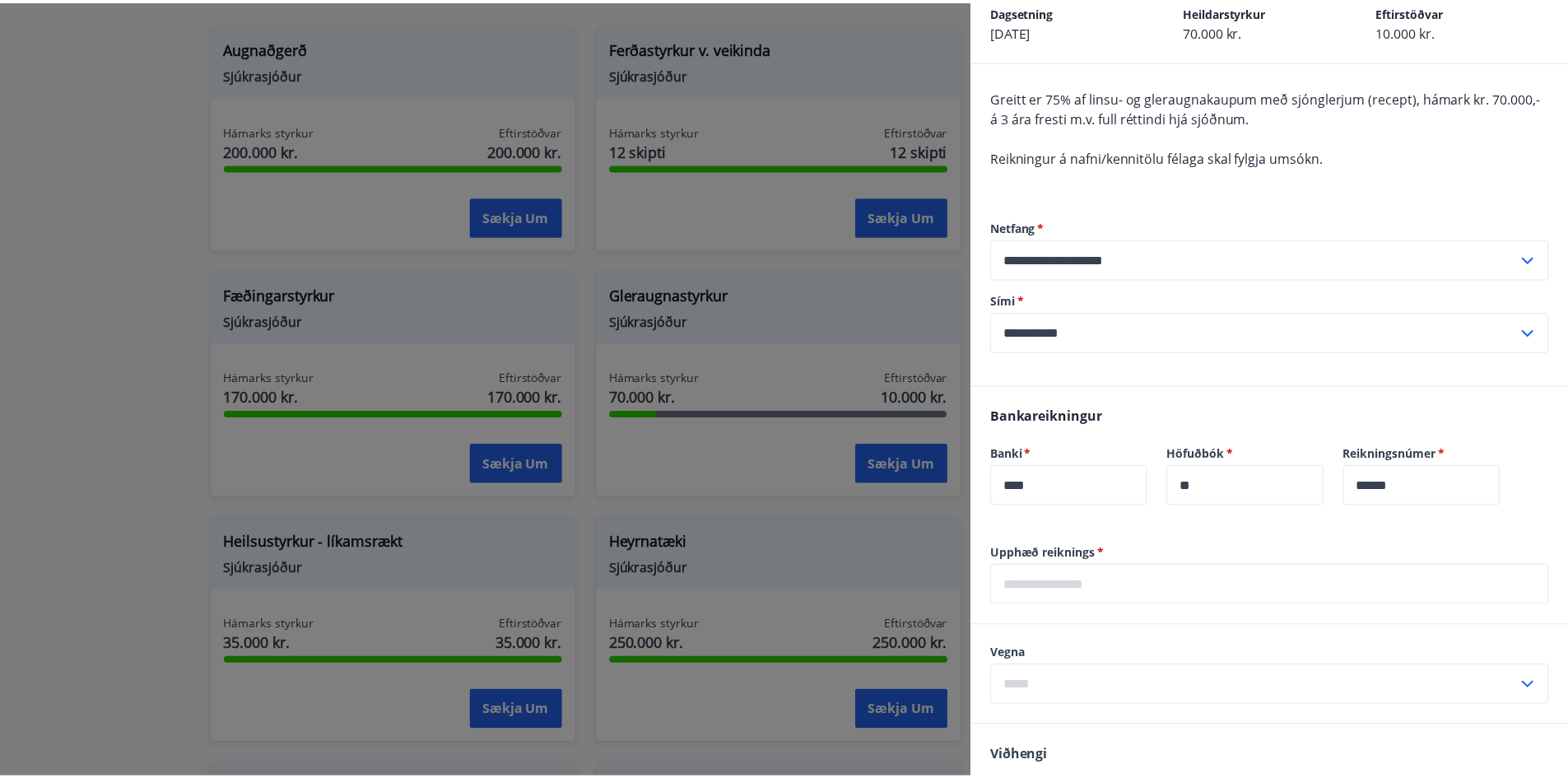
scroll to position [0, 0]
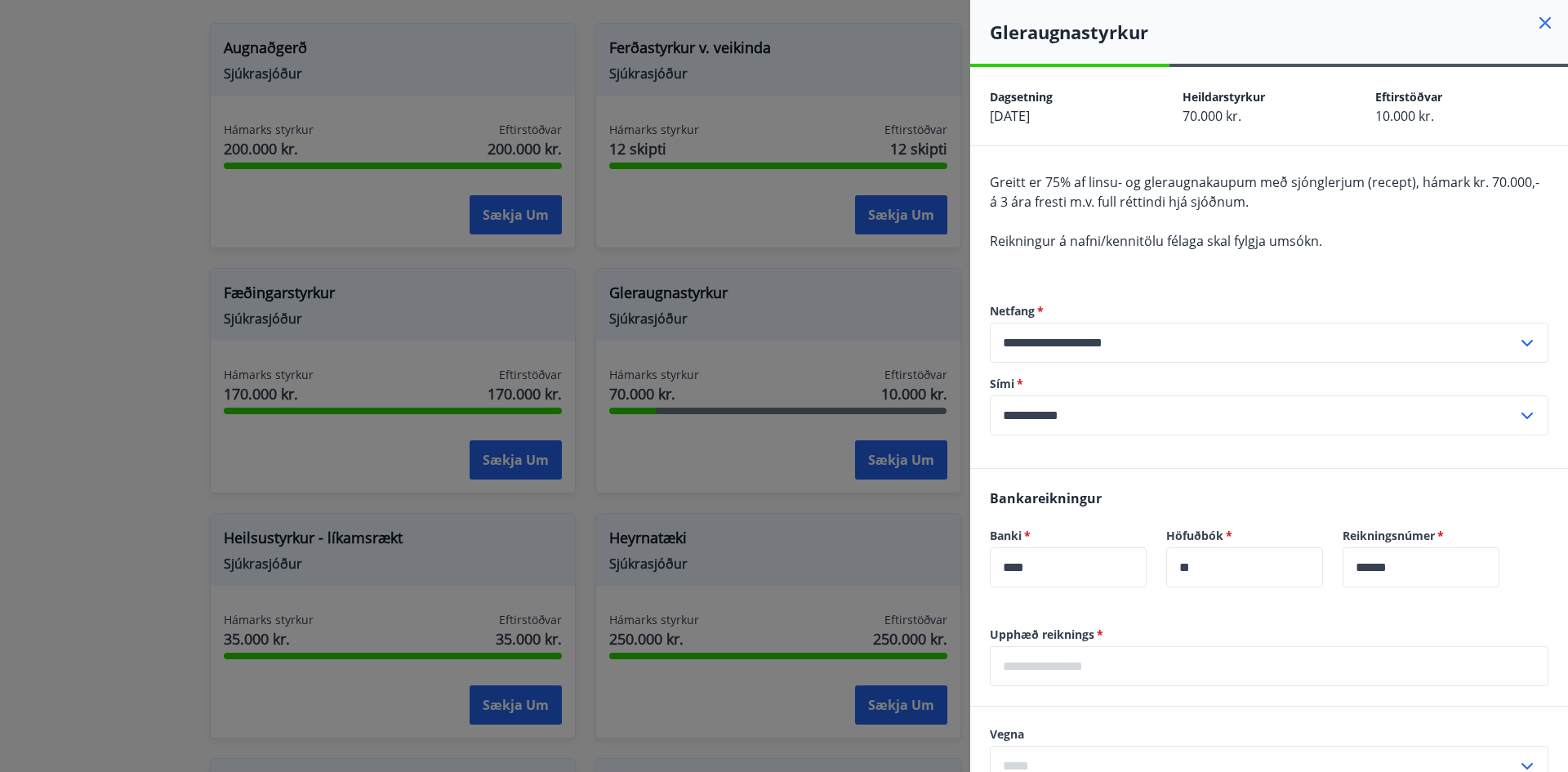
click at [1535, 17] on icon at bounding box center [1545, 22] width 20 height 20
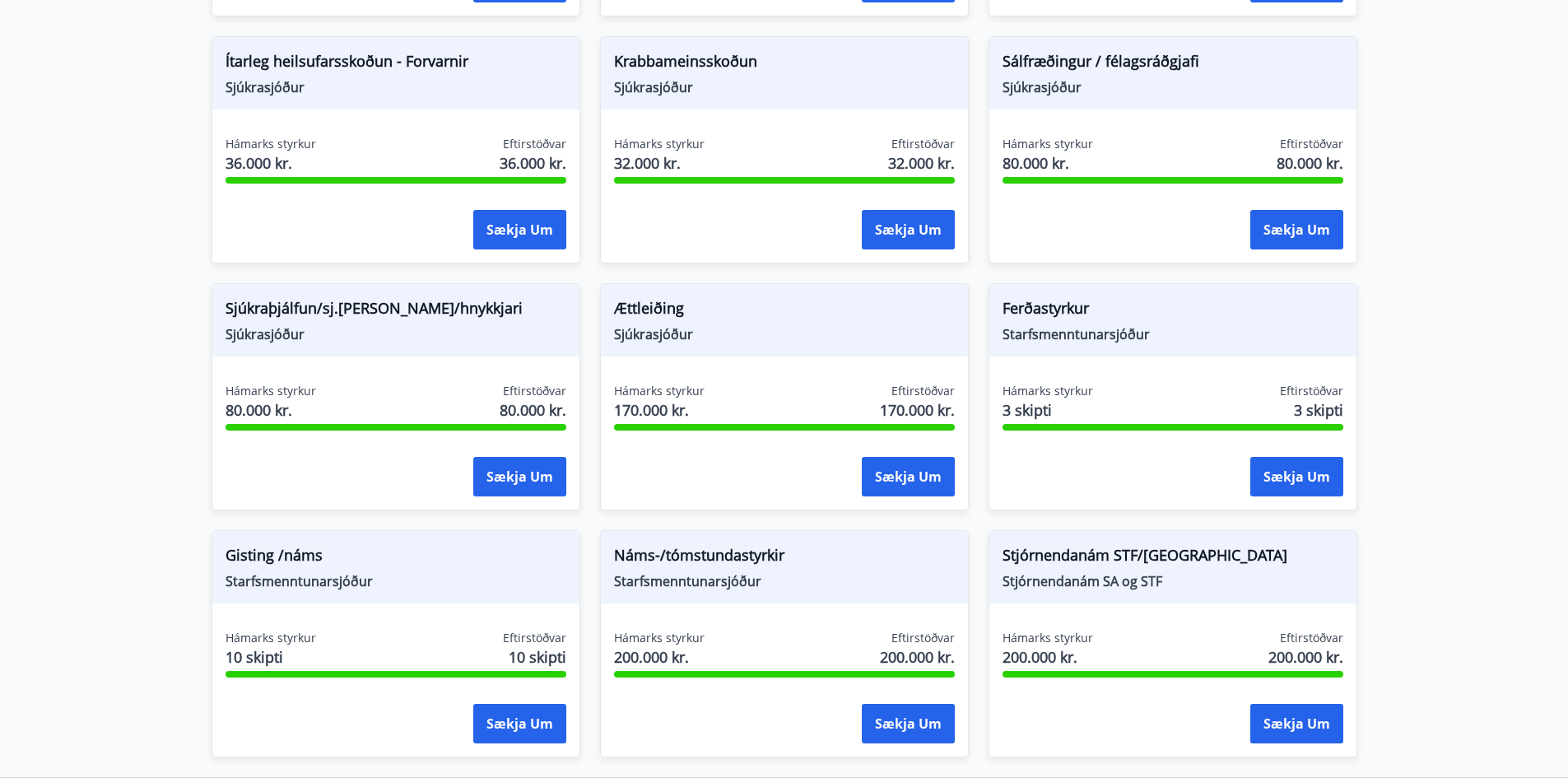
scroll to position [1152, 0]
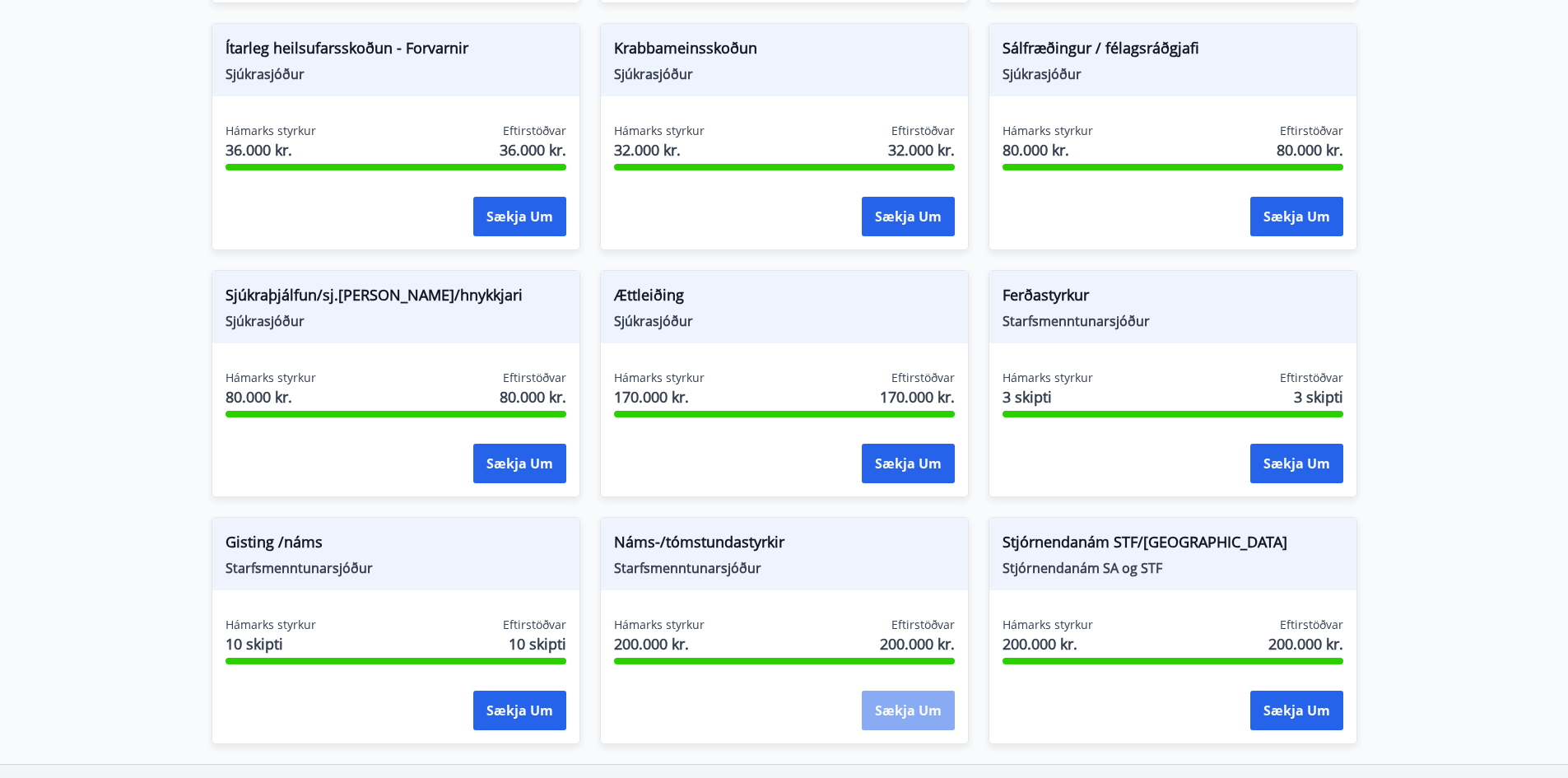
click at [908, 716] on button "Sækja um" at bounding box center [908, 711] width 93 height 40
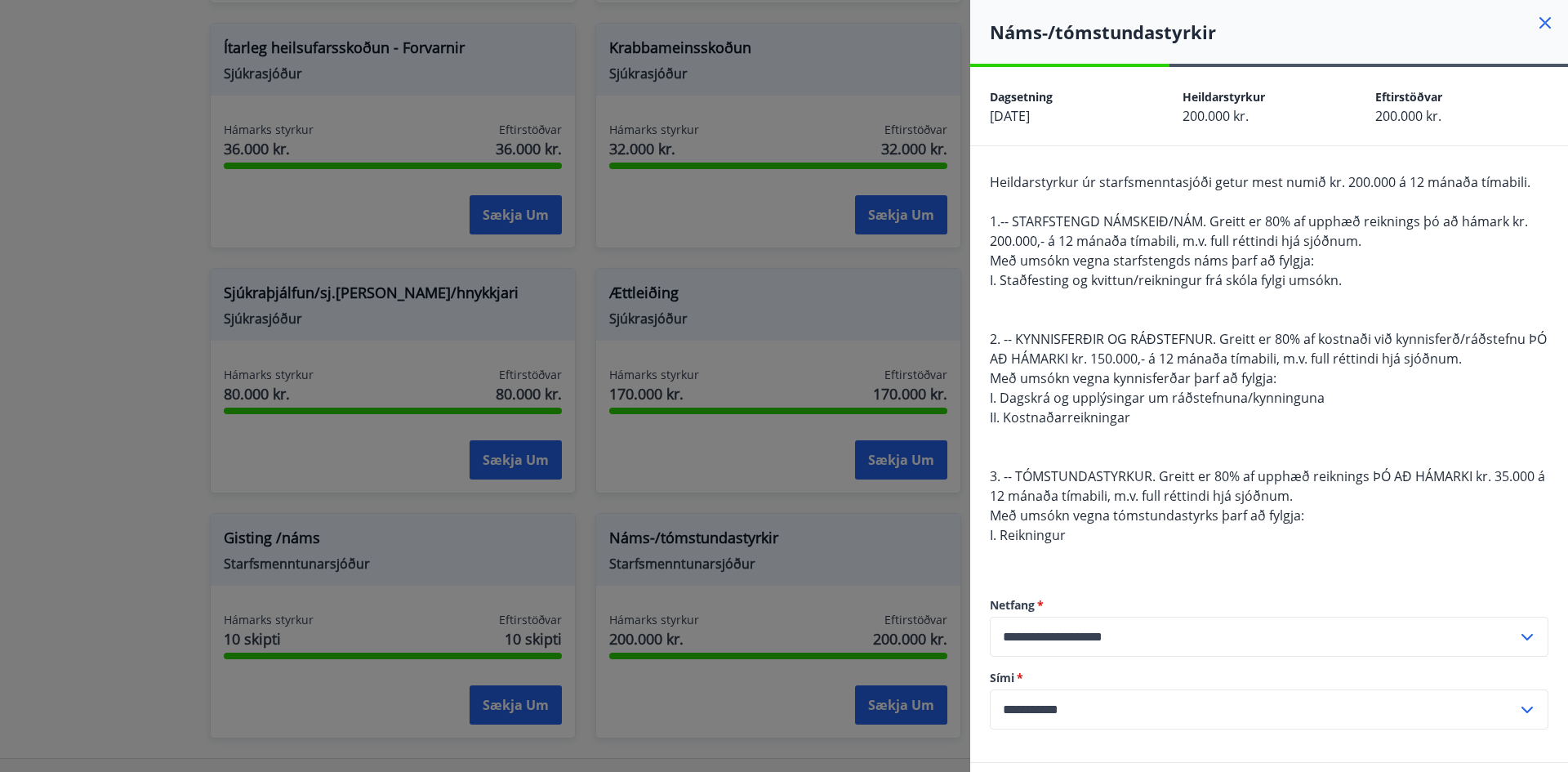
click at [1536, 18] on icon at bounding box center [1545, 22] width 20 height 20
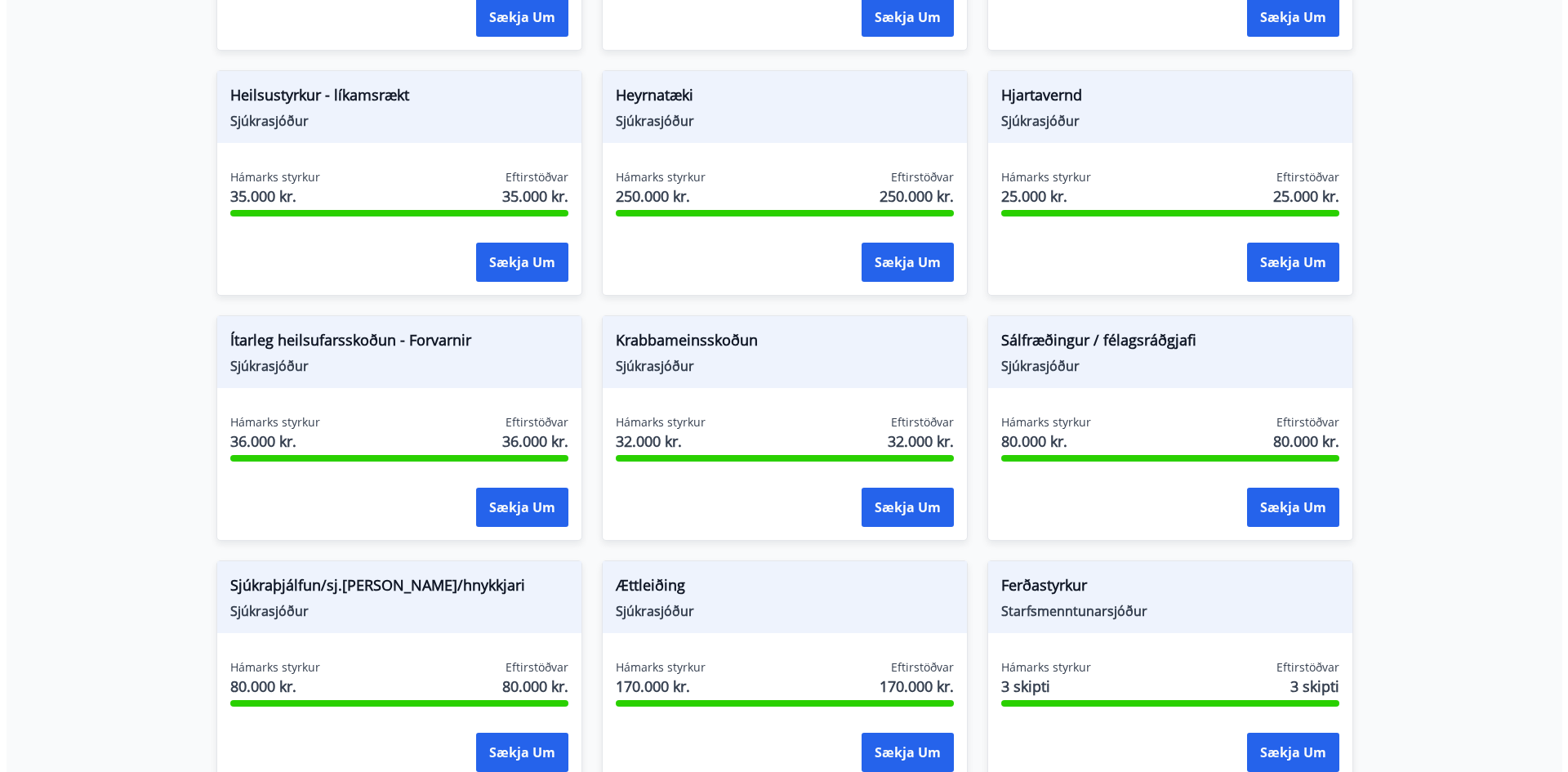
scroll to position [777, 0]
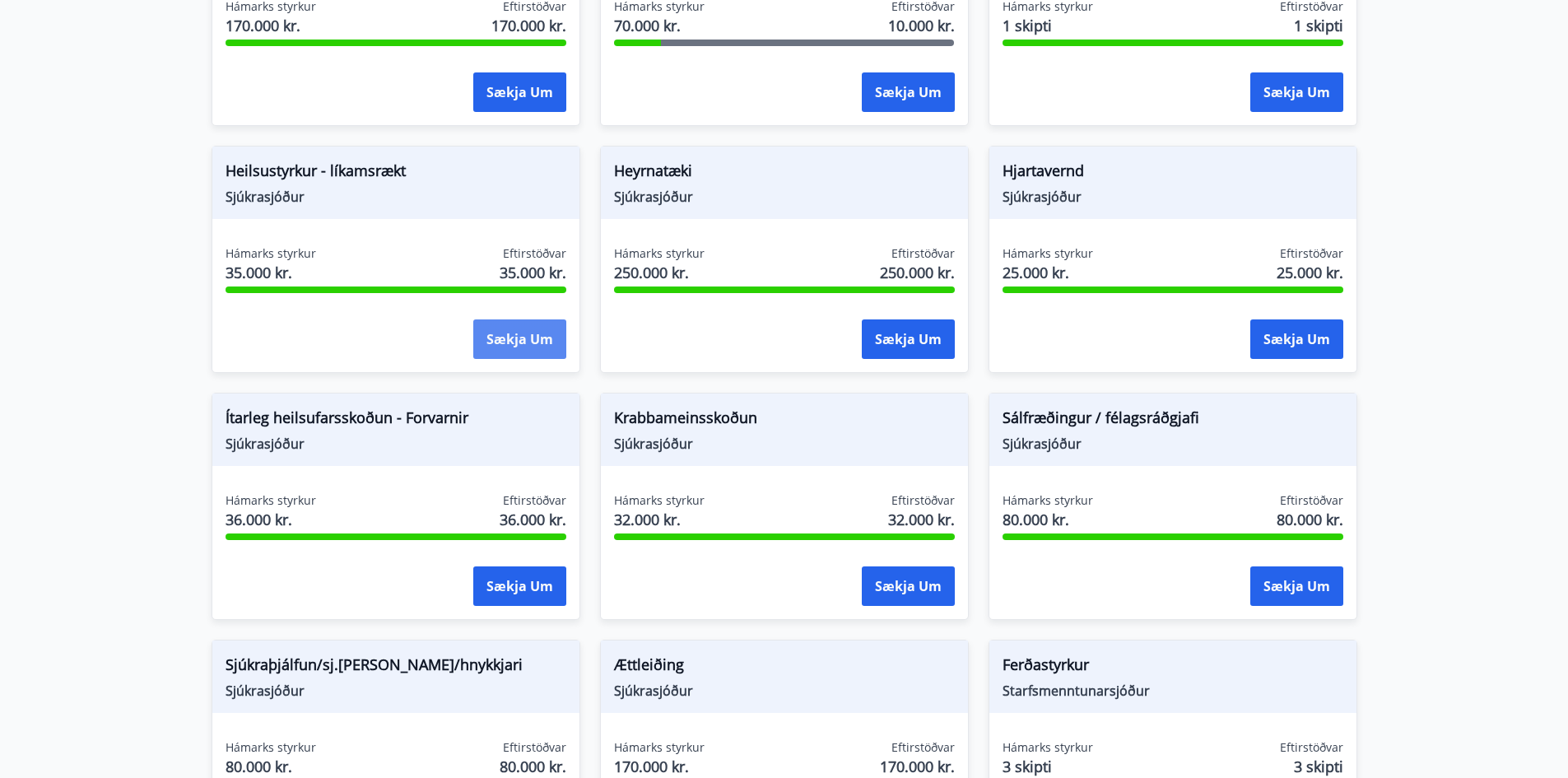
click at [504, 342] on button "Sækja um" at bounding box center [520, 339] width 93 height 40
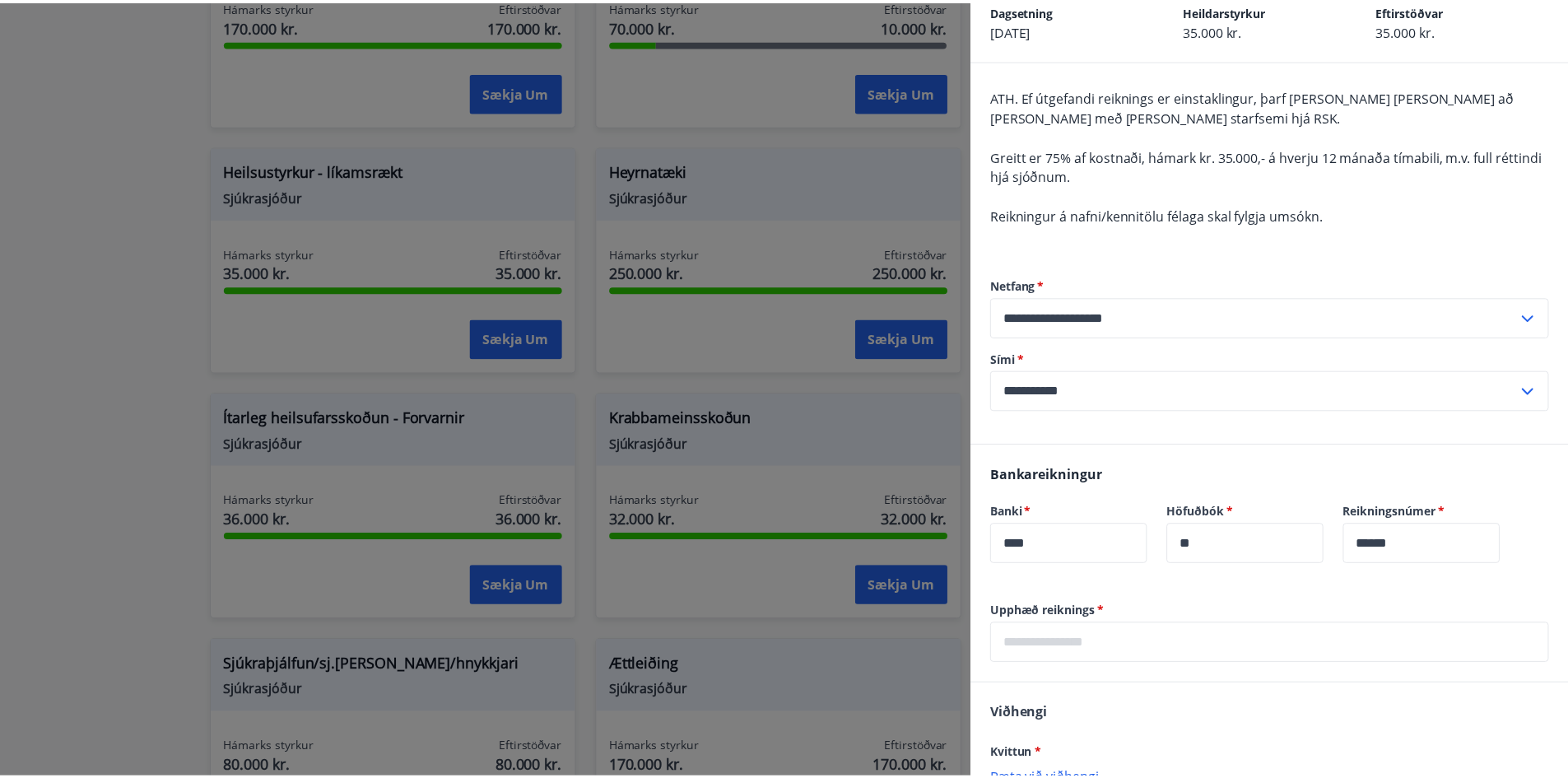
scroll to position [0, 0]
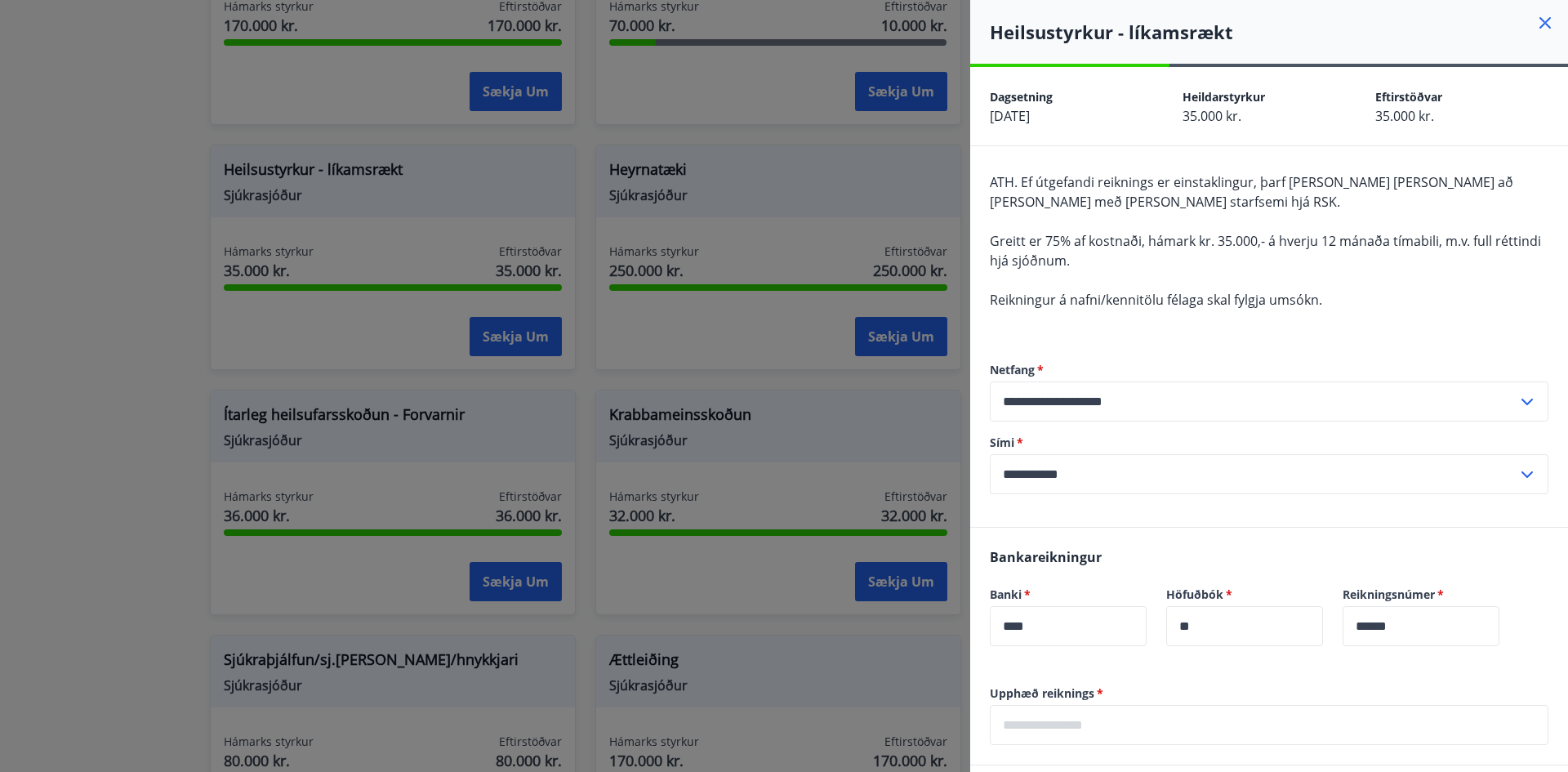
click at [1540, 20] on icon at bounding box center [1545, 22] width 11 height 11
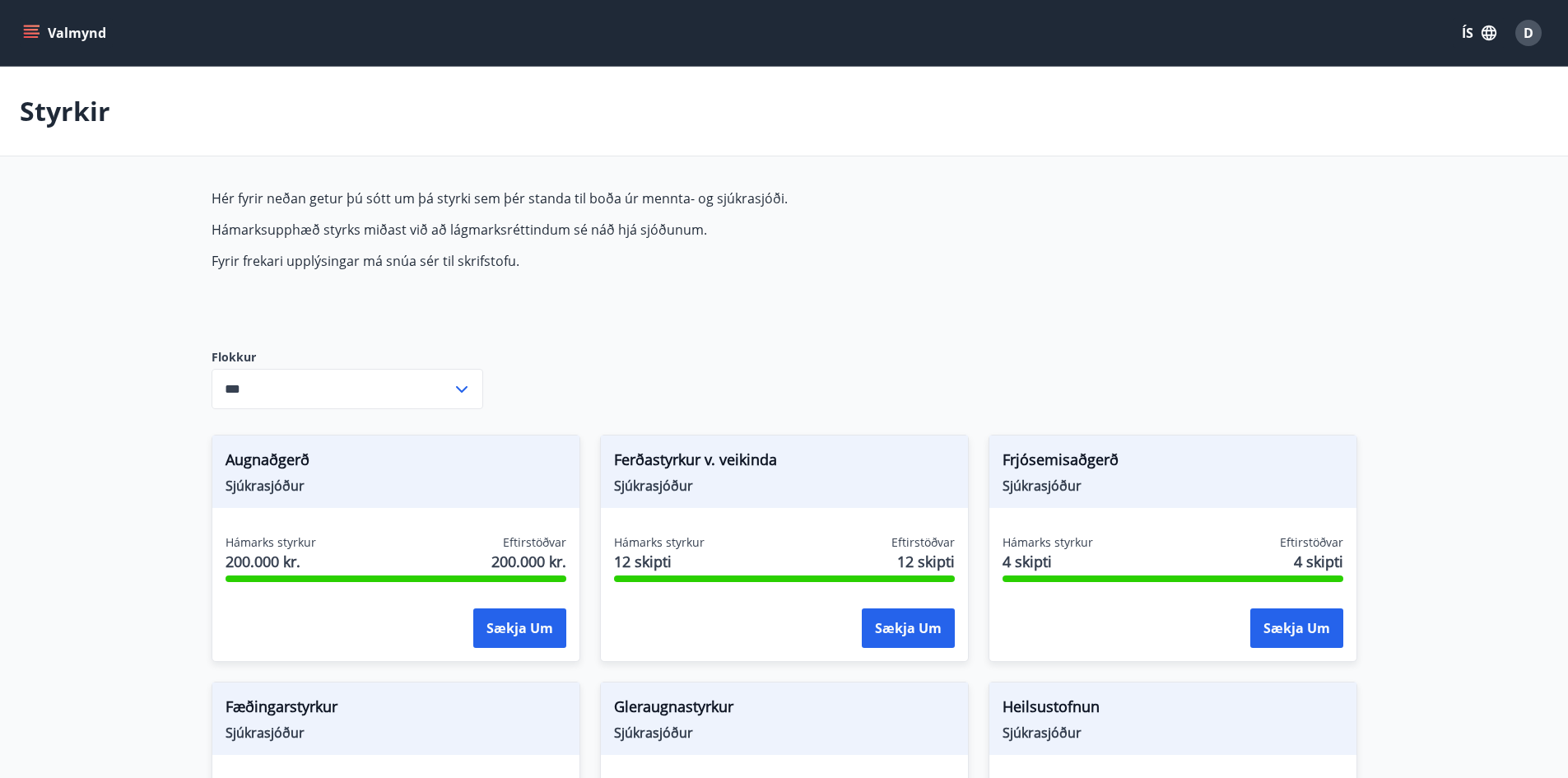
click at [29, 28] on icon "menu" at bounding box center [31, 33] width 16 height 16
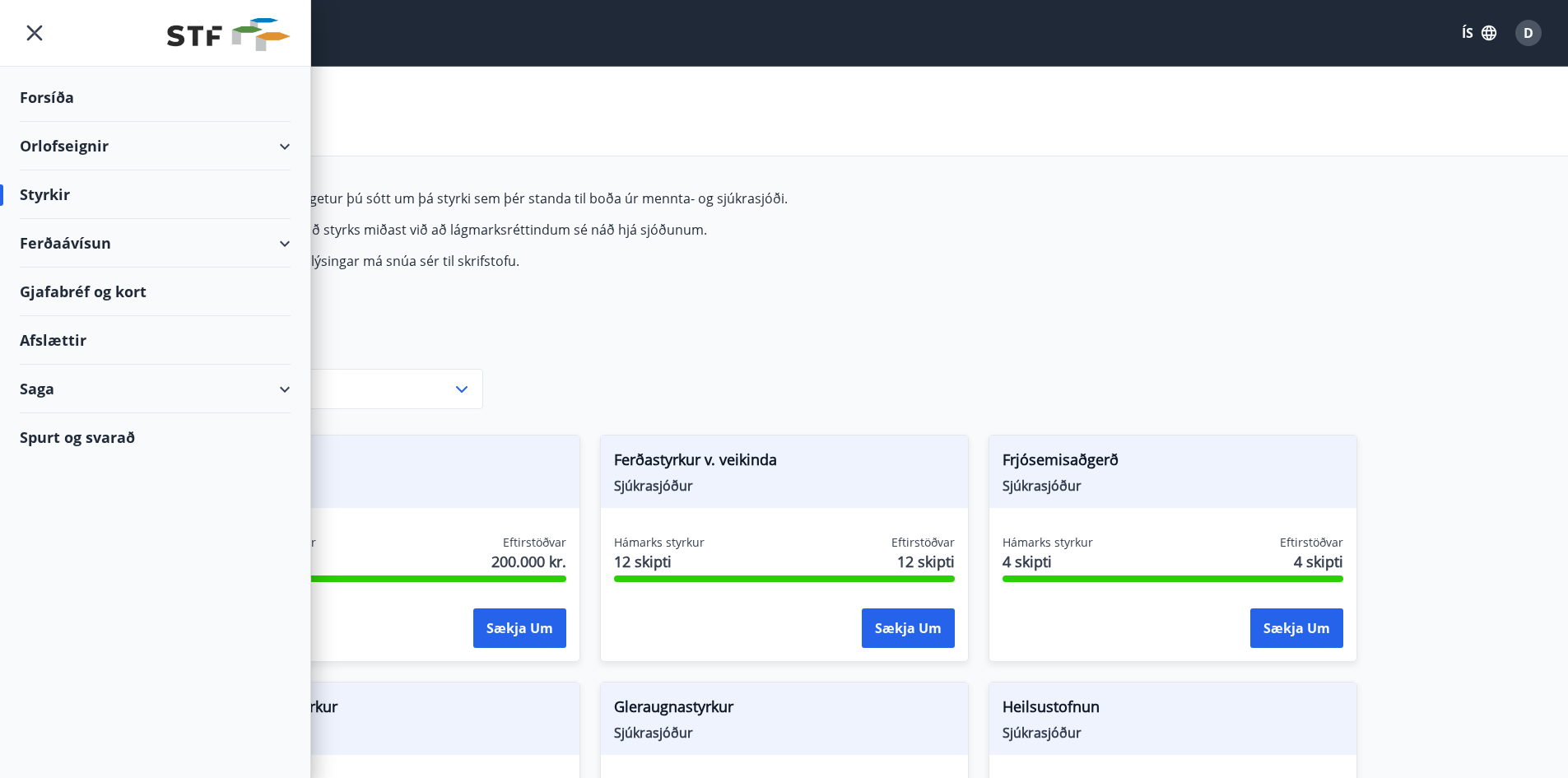
click at [51, 384] on div "Saga" at bounding box center [155, 389] width 271 height 48
click at [85, 682] on div "Spurt og svarað" at bounding box center [155, 679] width 271 height 48
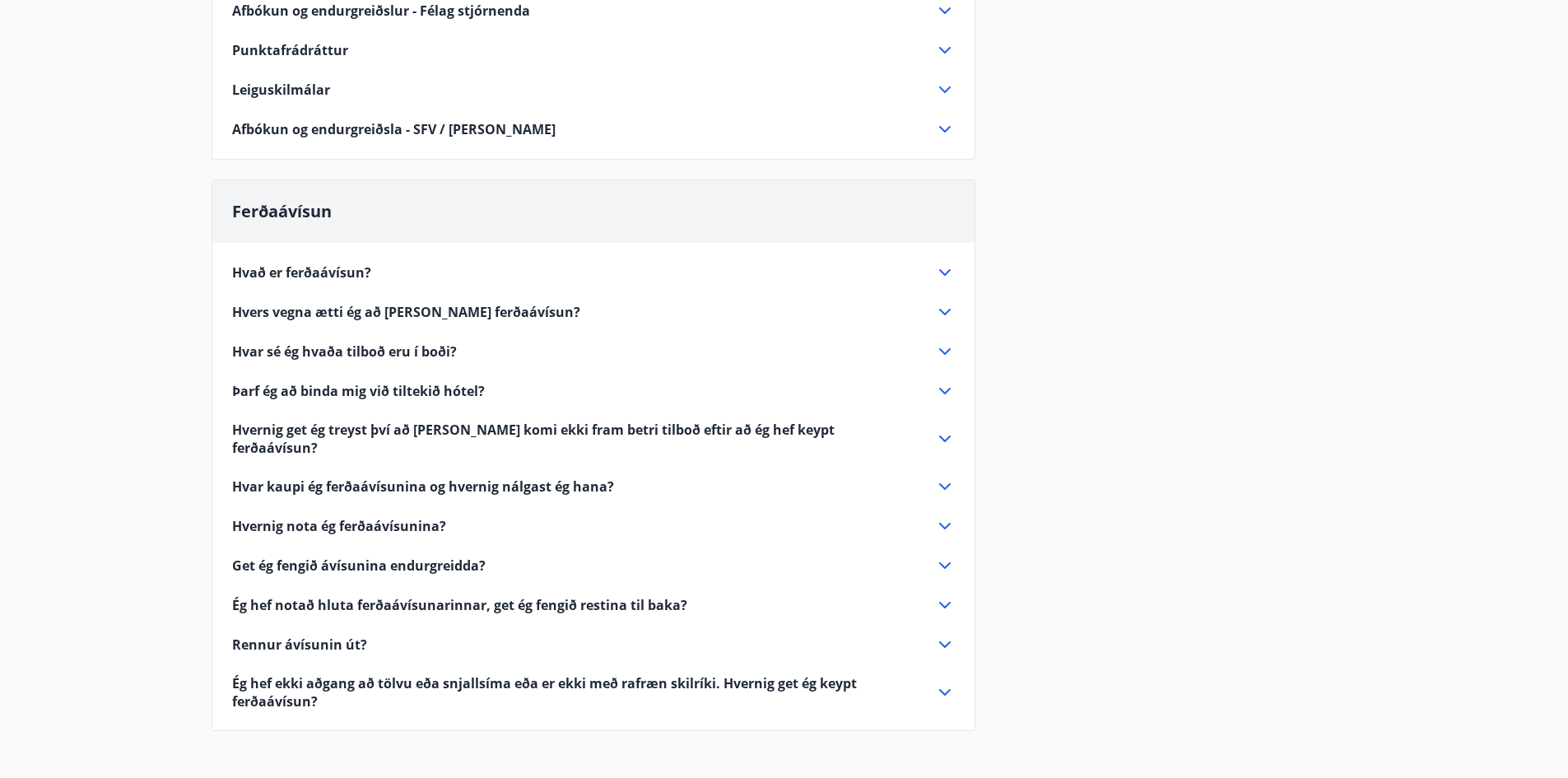
scroll to position [654, 0]
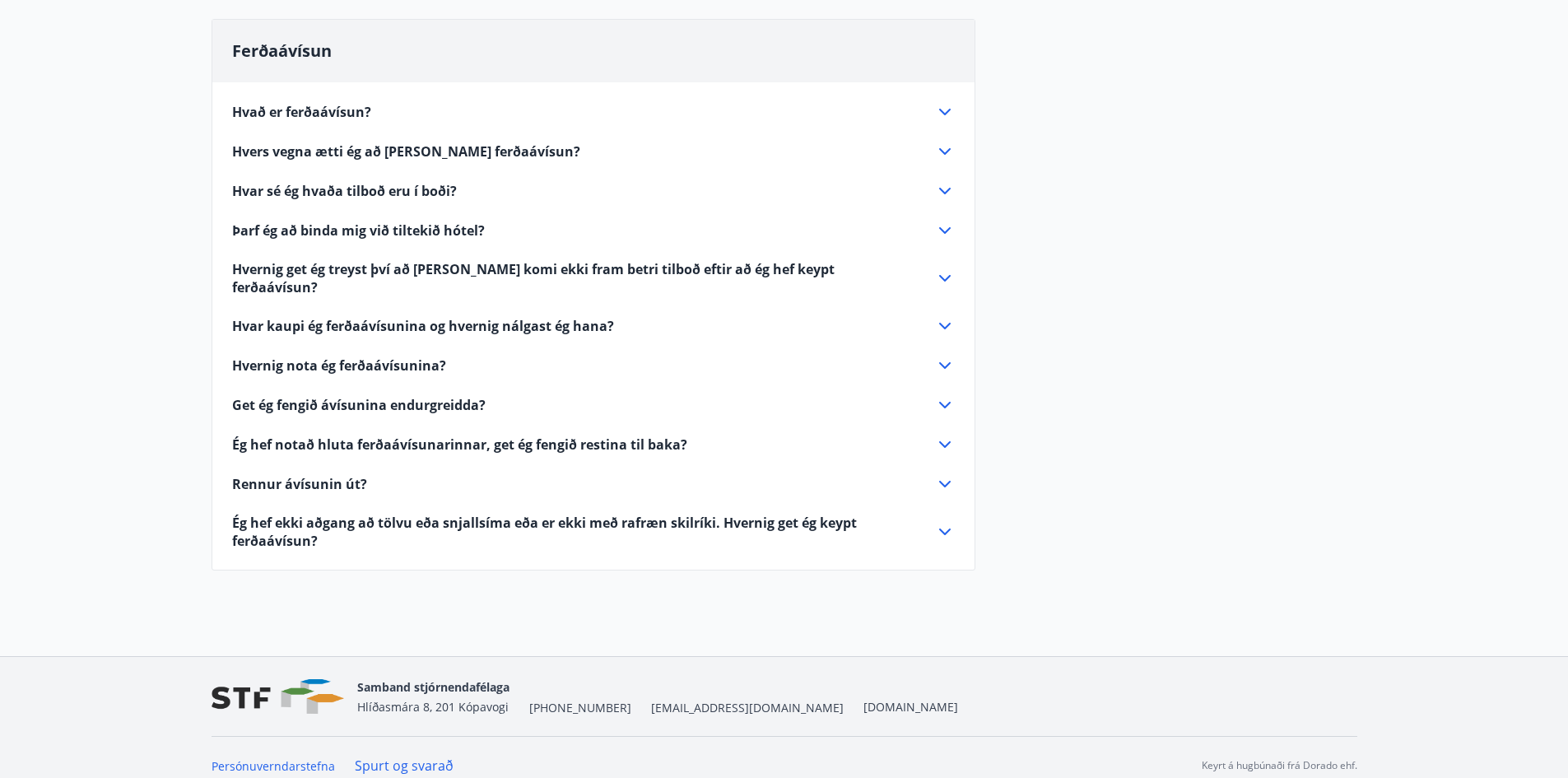
click at [946, 147] on icon at bounding box center [945, 151] width 20 height 20
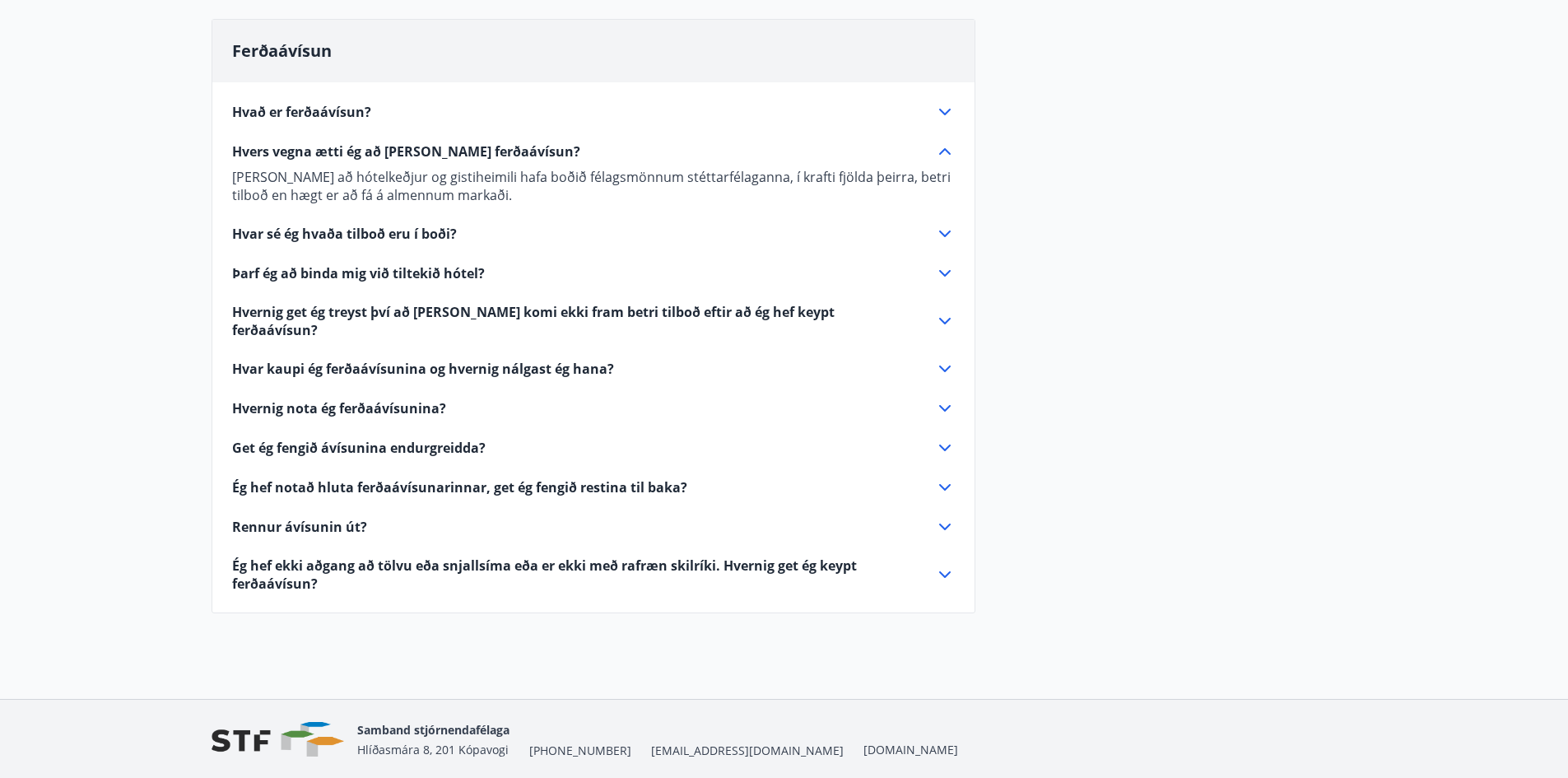
click at [949, 230] on icon at bounding box center [945, 233] width 20 height 20
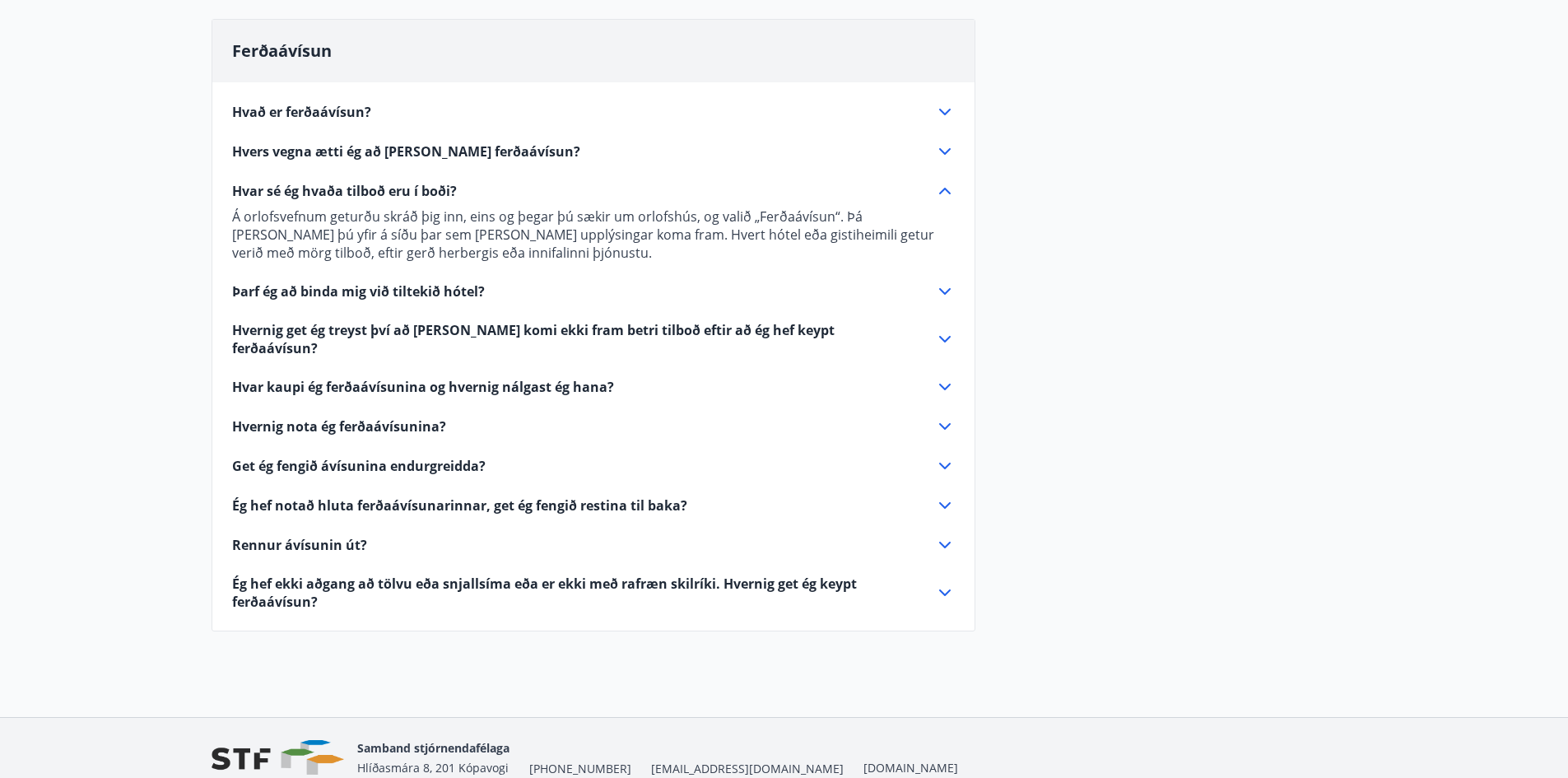
click at [941, 295] on icon at bounding box center [945, 291] width 20 height 20
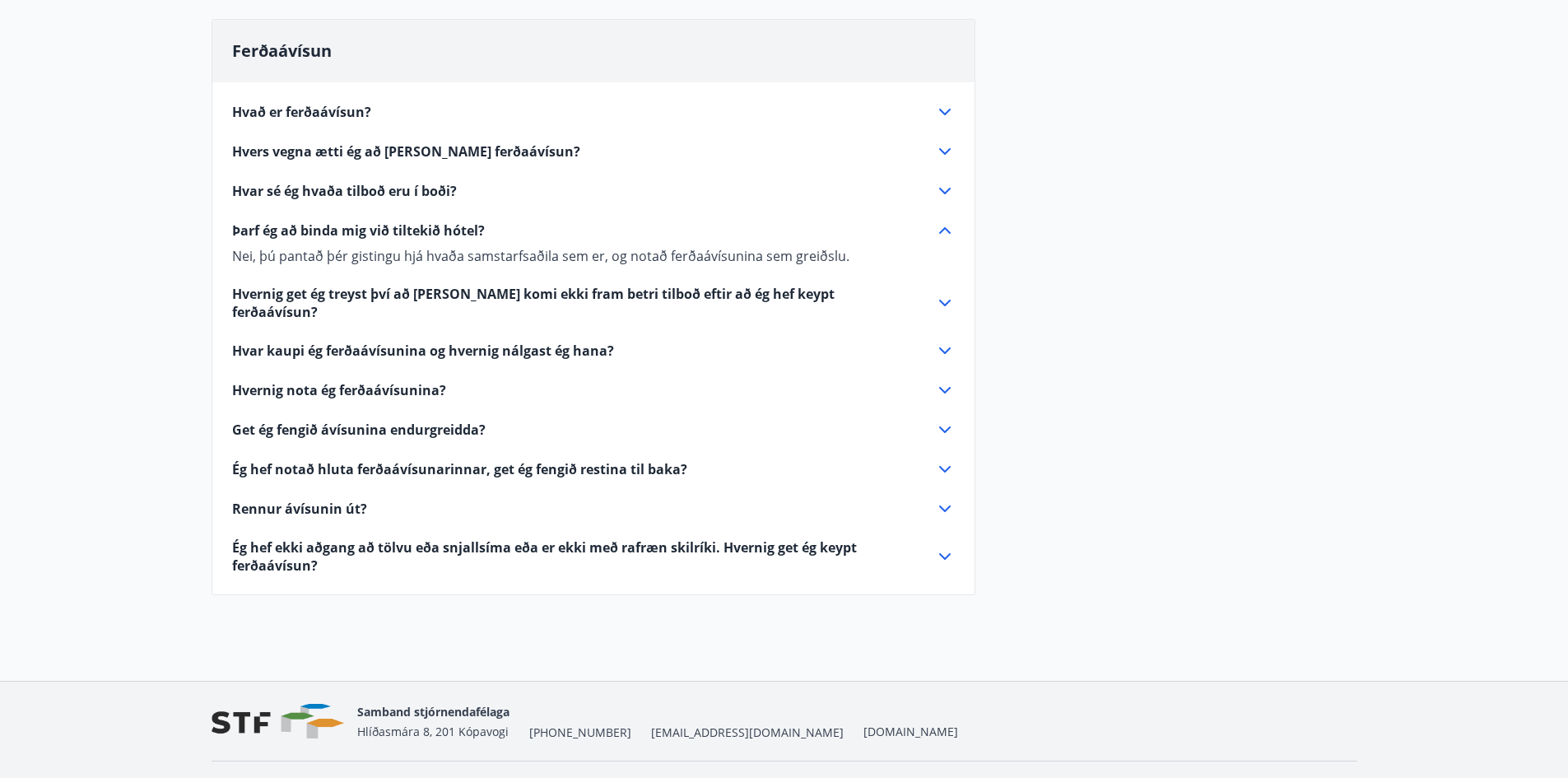
click at [944, 341] on icon at bounding box center [945, 350] width 20 height 20
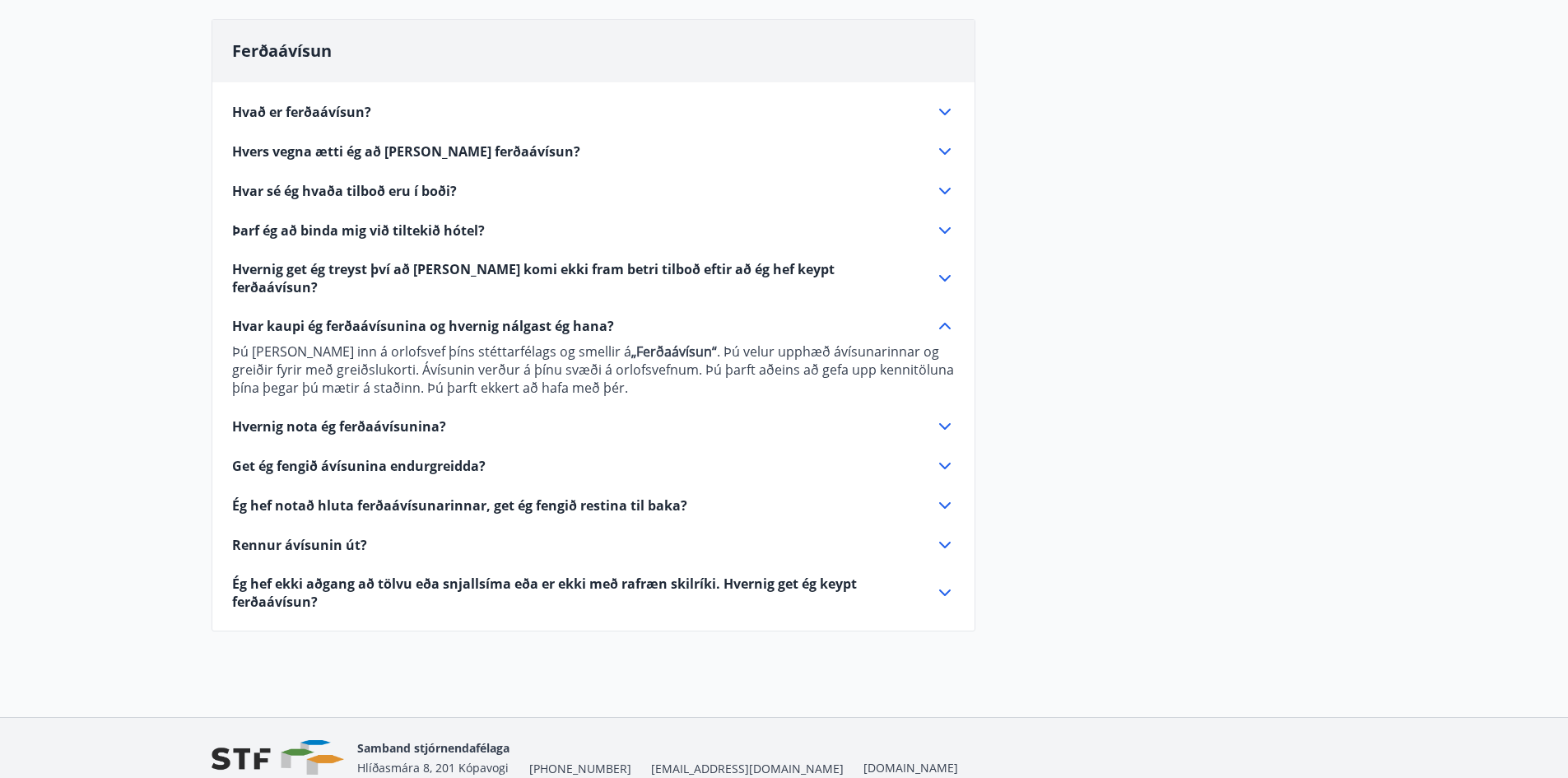
click at [938, 417] on icon at bounding box center [945, 426] width 20 height 20
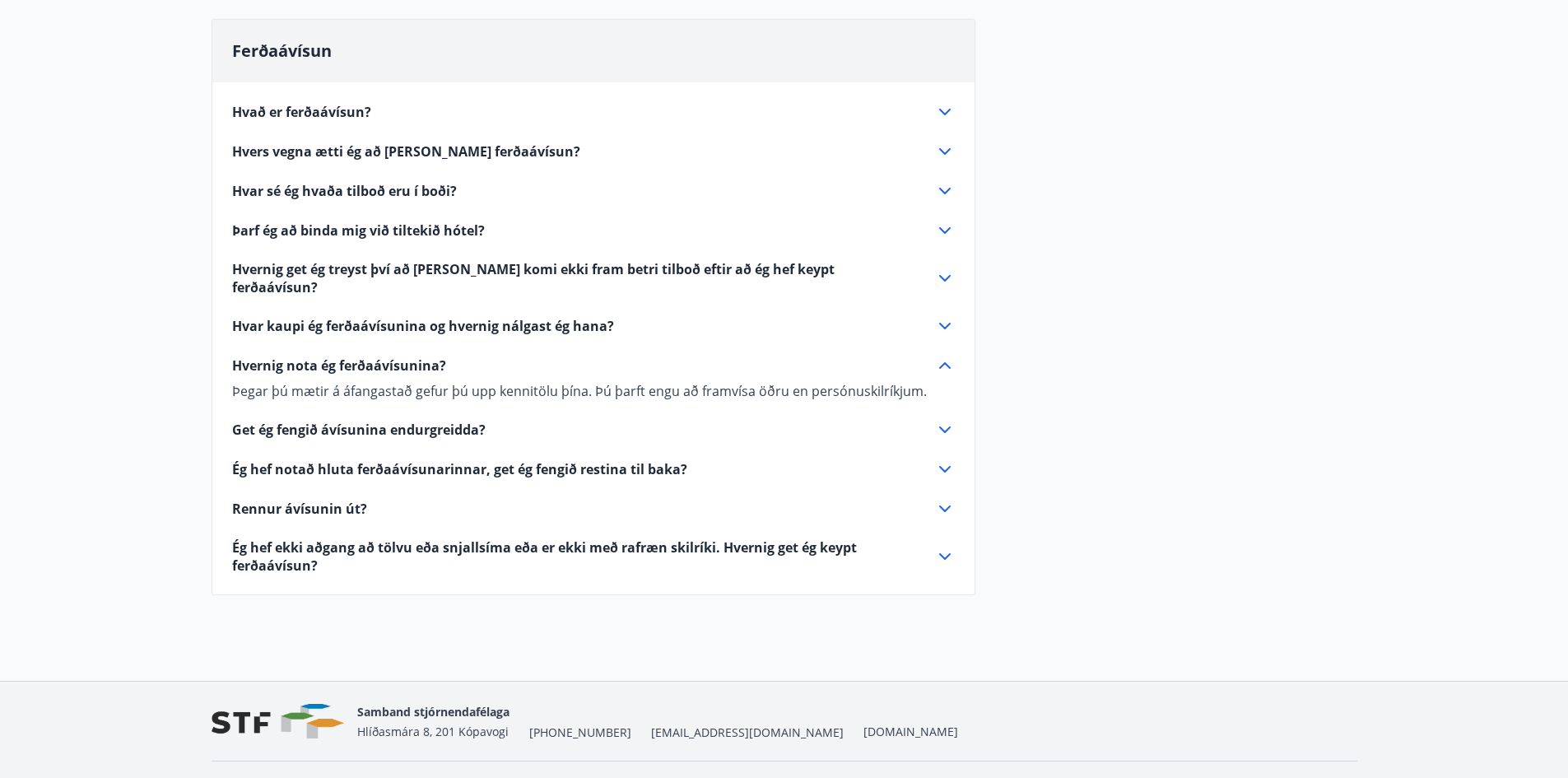
click at [948, 499] on icon at bounding box center [945, 508] width 20 height 20
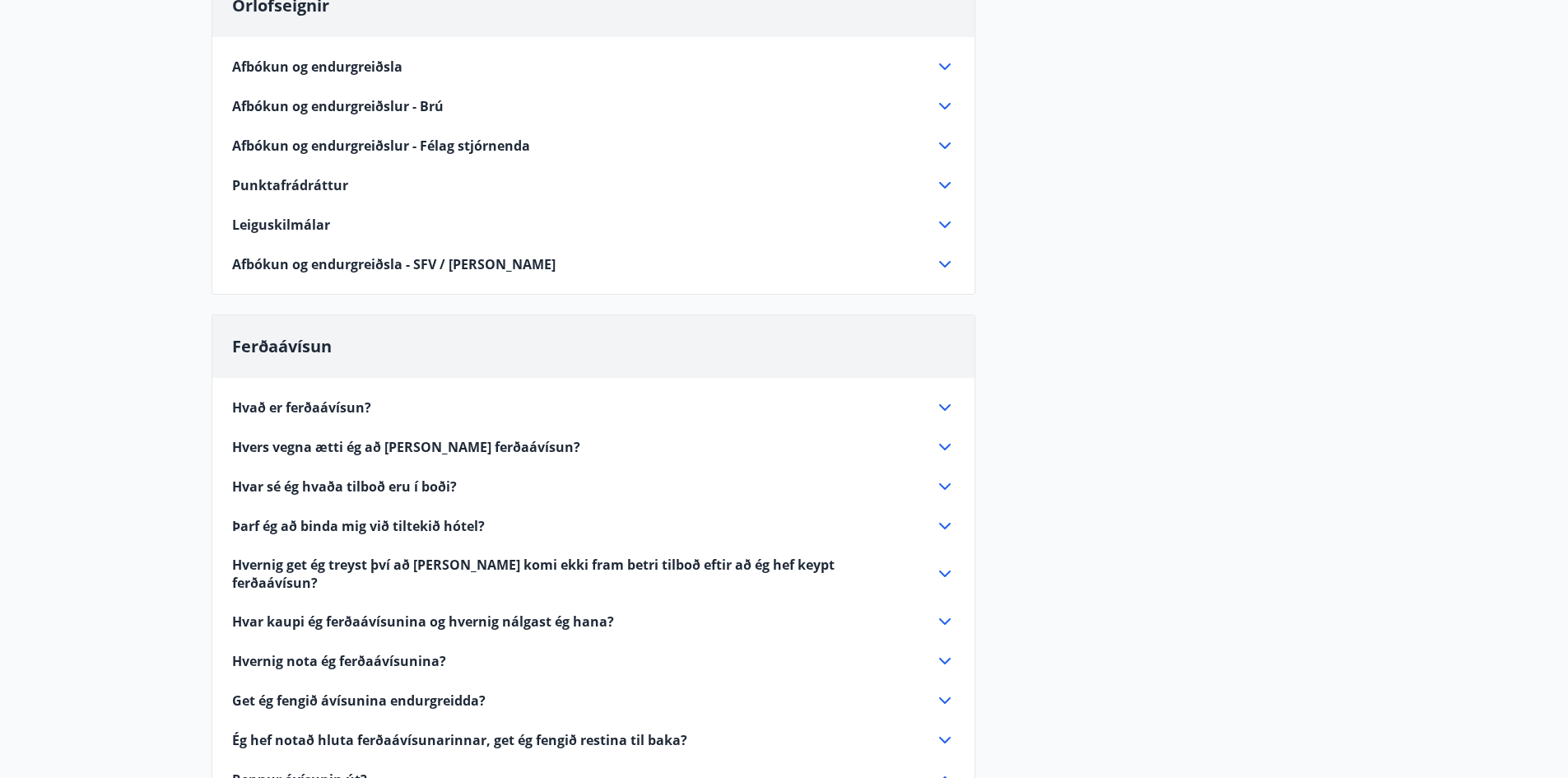
scroll to position [243, 0]
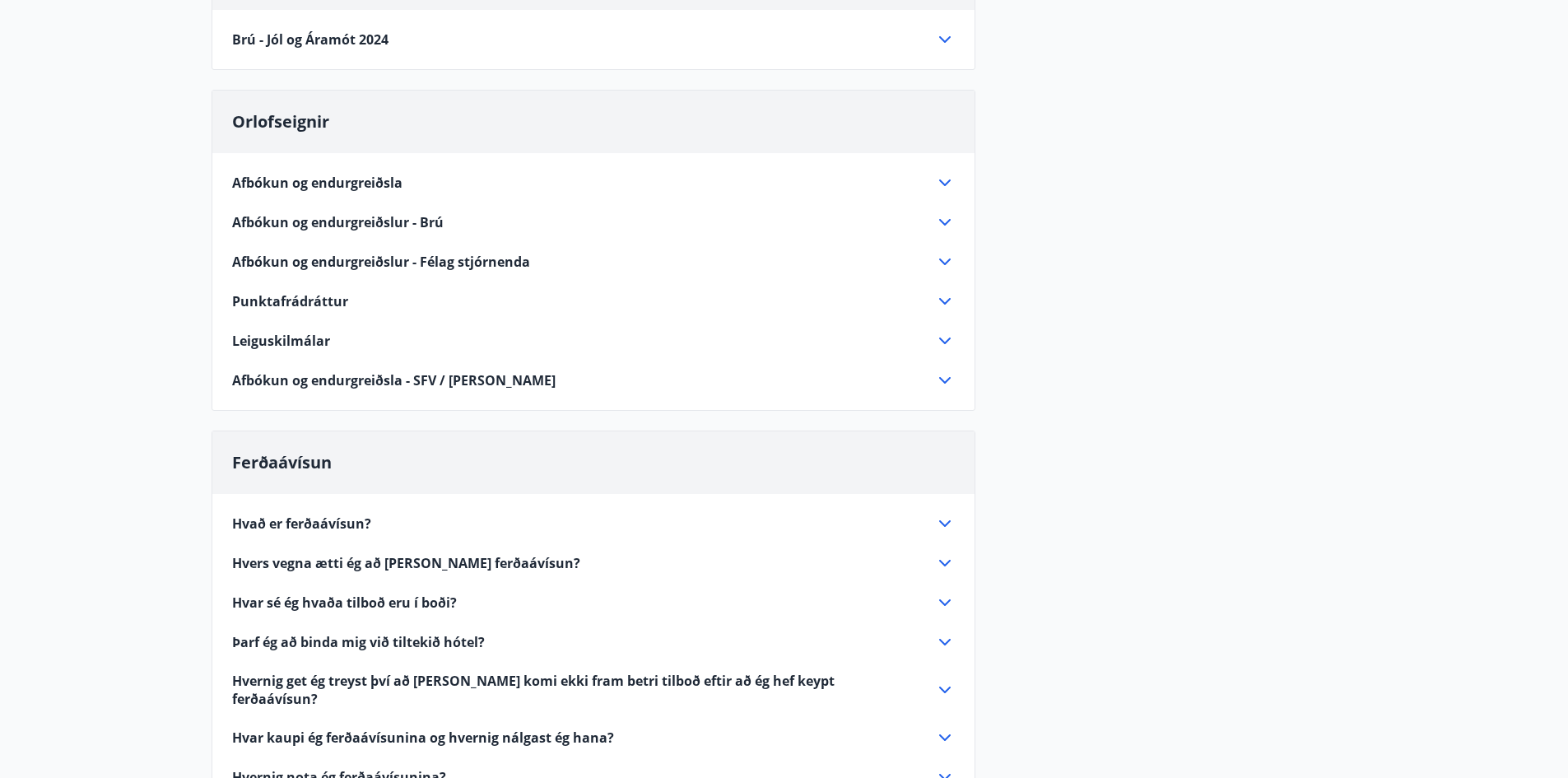
click at [942, 303] on icon at bounding box center [945, 301] width 20 height 20
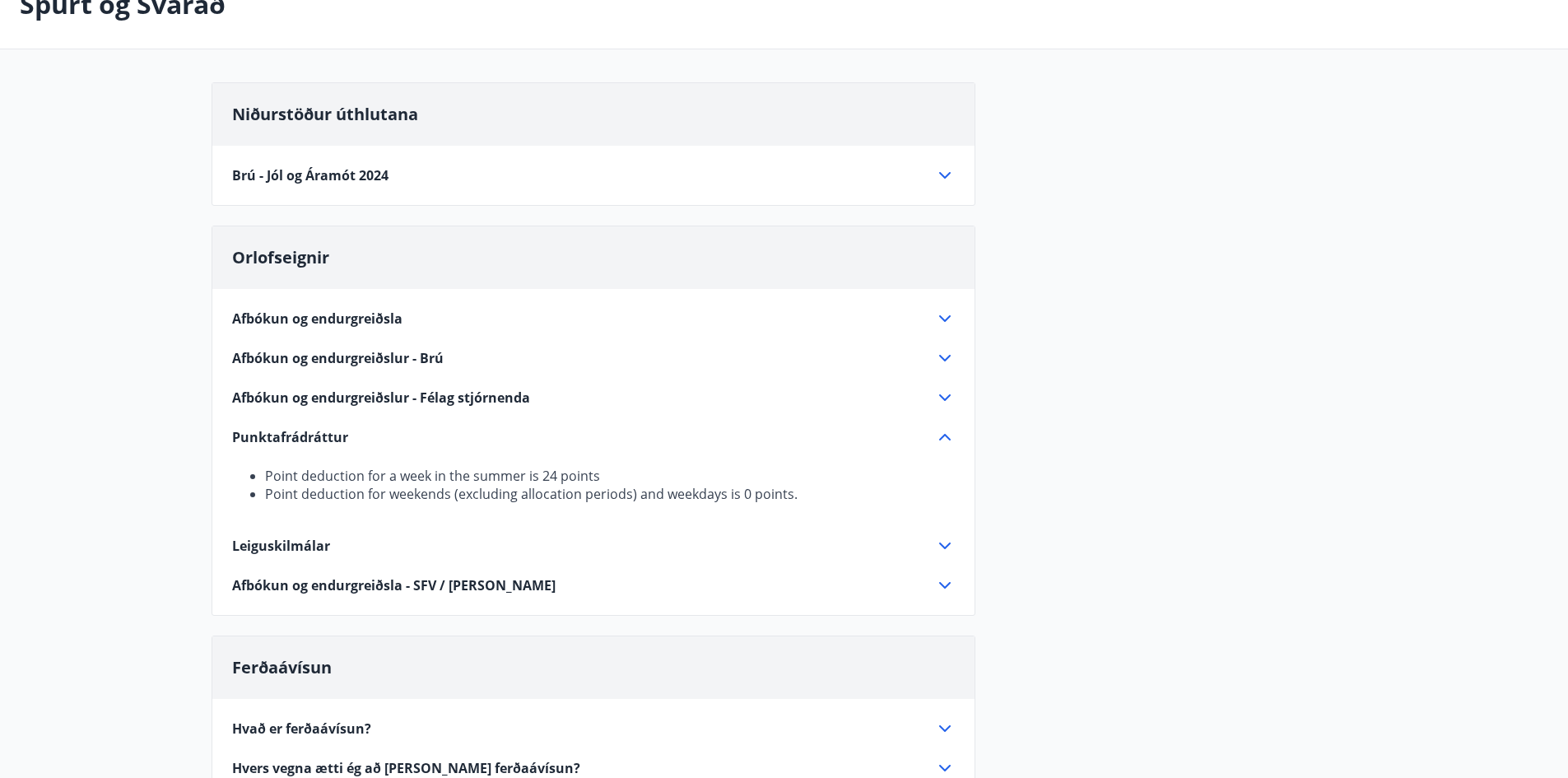
scroll to position [0, 0]
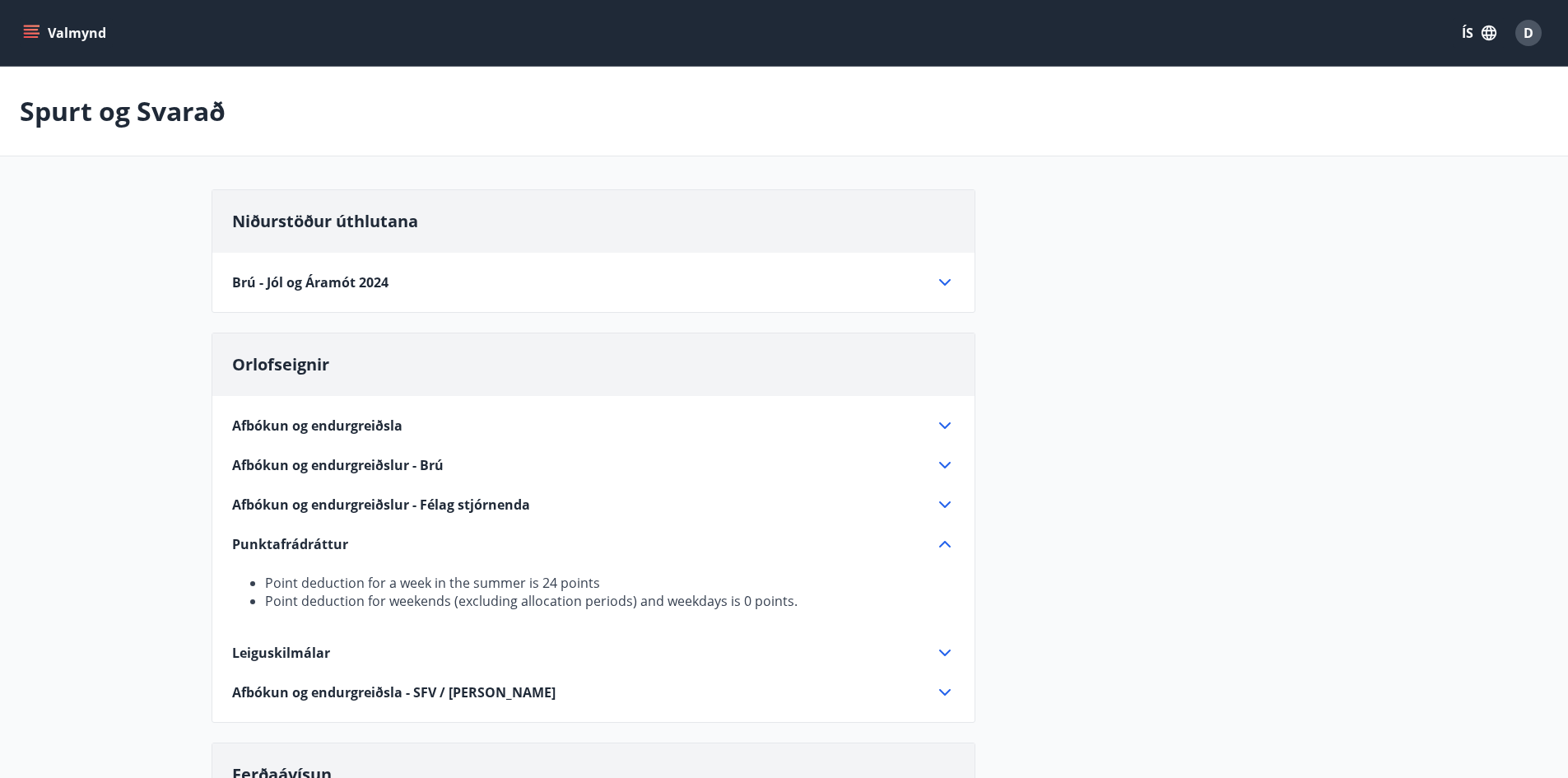
click at [944, 283] on icon at bounding box center [945, 282] width 20 height 20
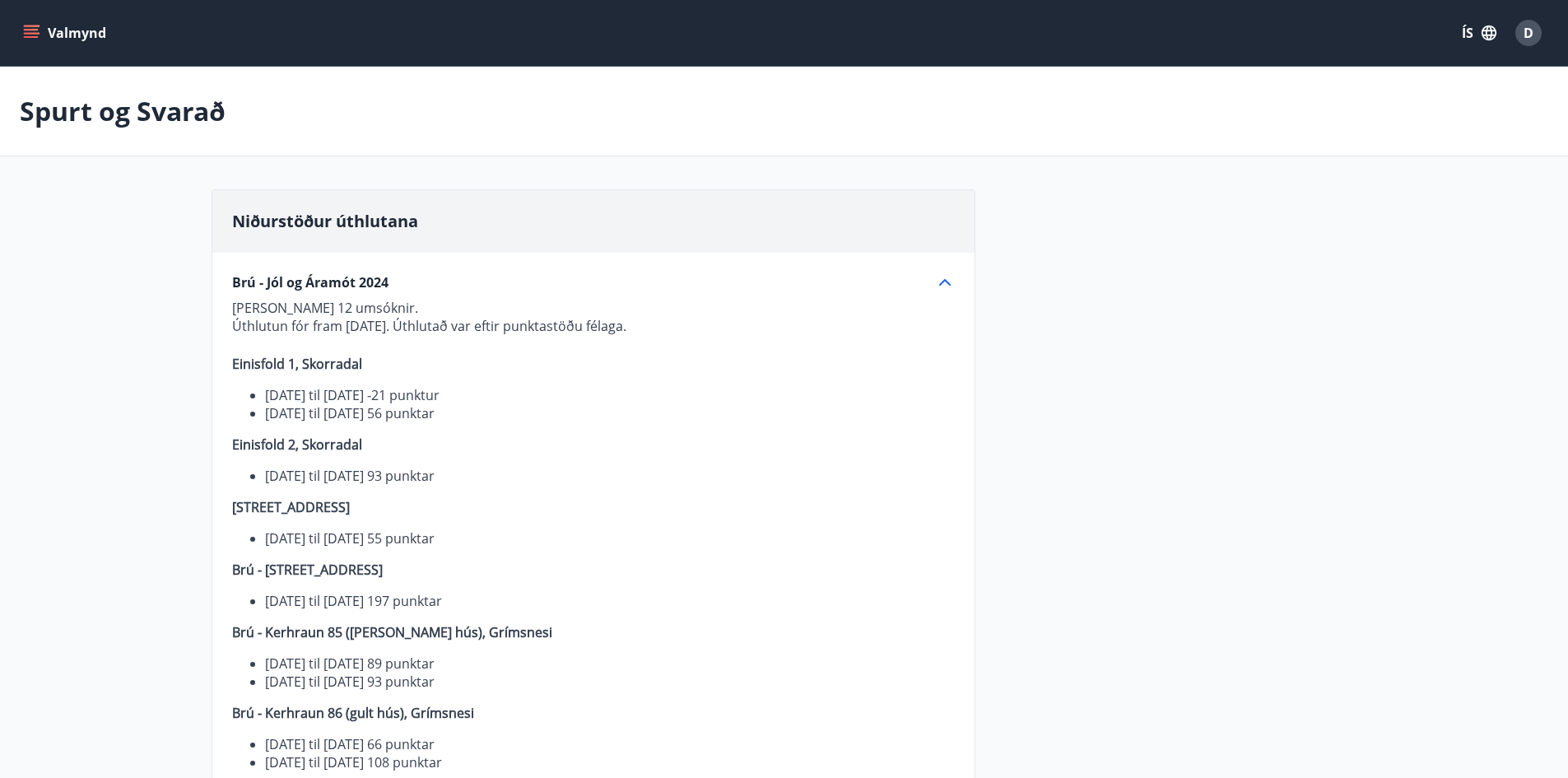
click at [56, 30] on button "Valmynd" at bounding box center [67, 33] width 93 height 29
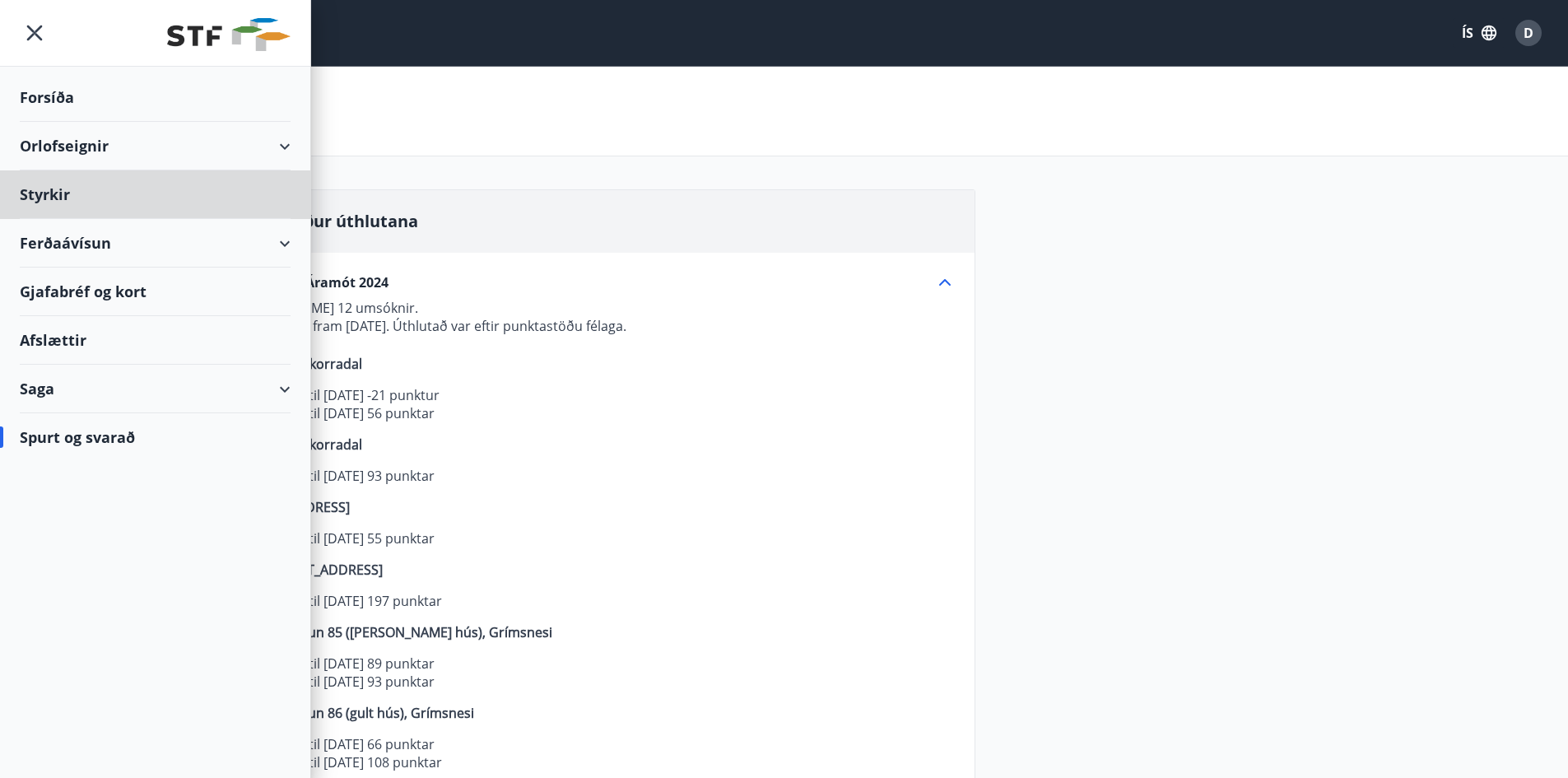
click at [55, 95] on div "Forsíða" at bounding box center [155, 98] width 271 height 48
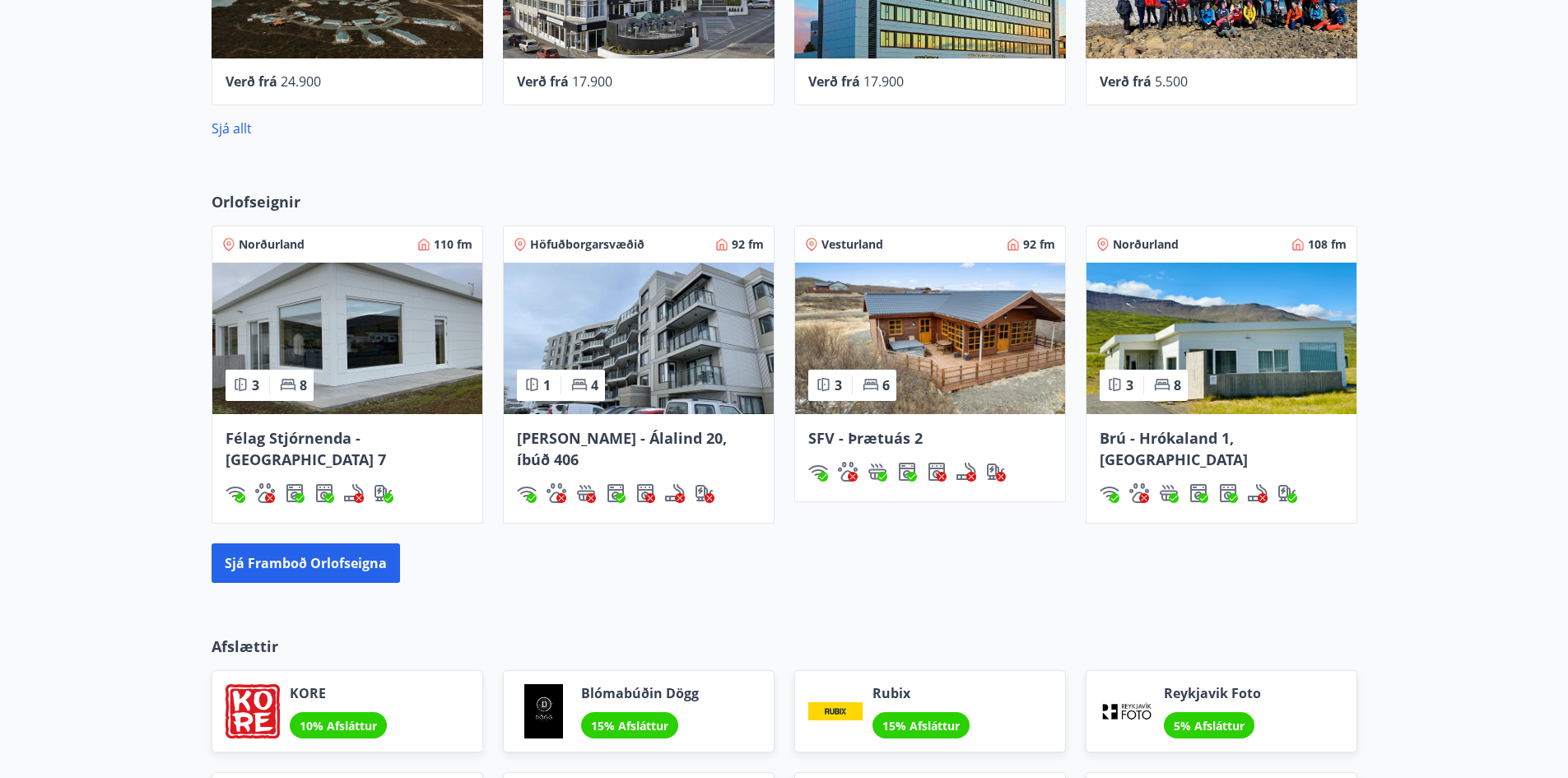
scroll to position [929, 0]
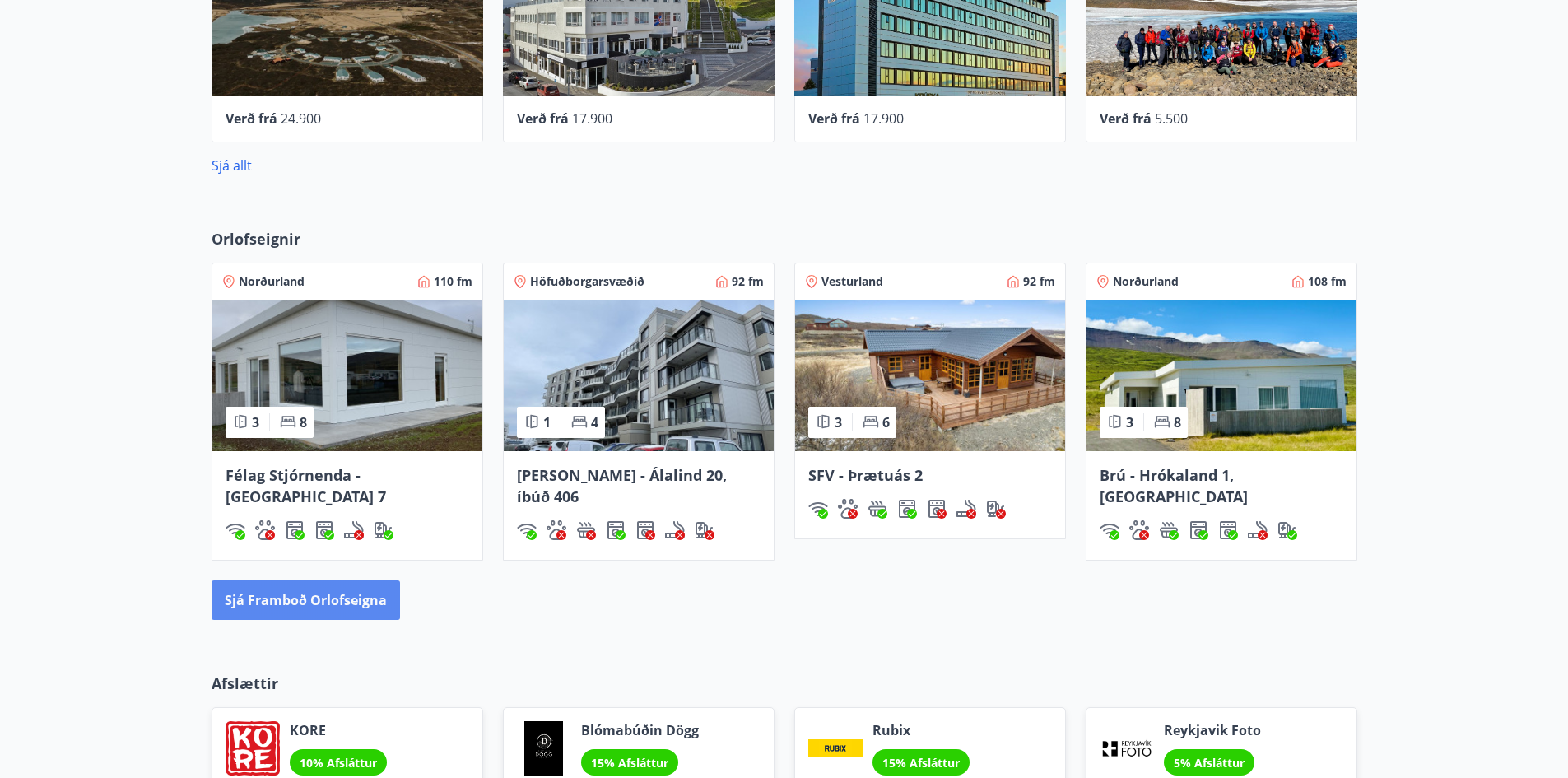
click at [328, 580] on button "Sjá framboð orlofseigna" at bounding box center [306, 600] width 188 height 40
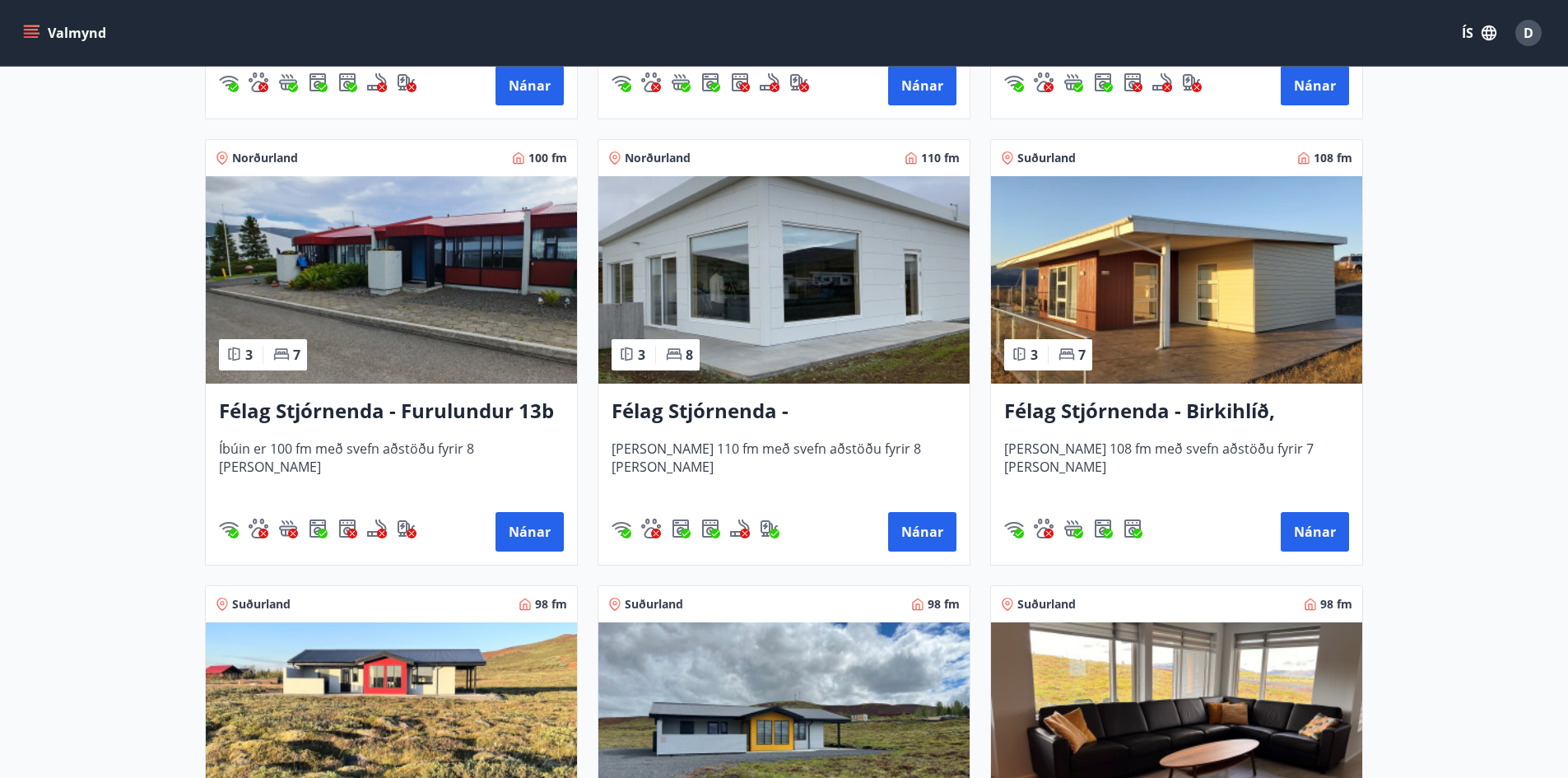
scroll to position [3375, 0]
